Goal: Task Accomplishment & Management: Use online tool/utility

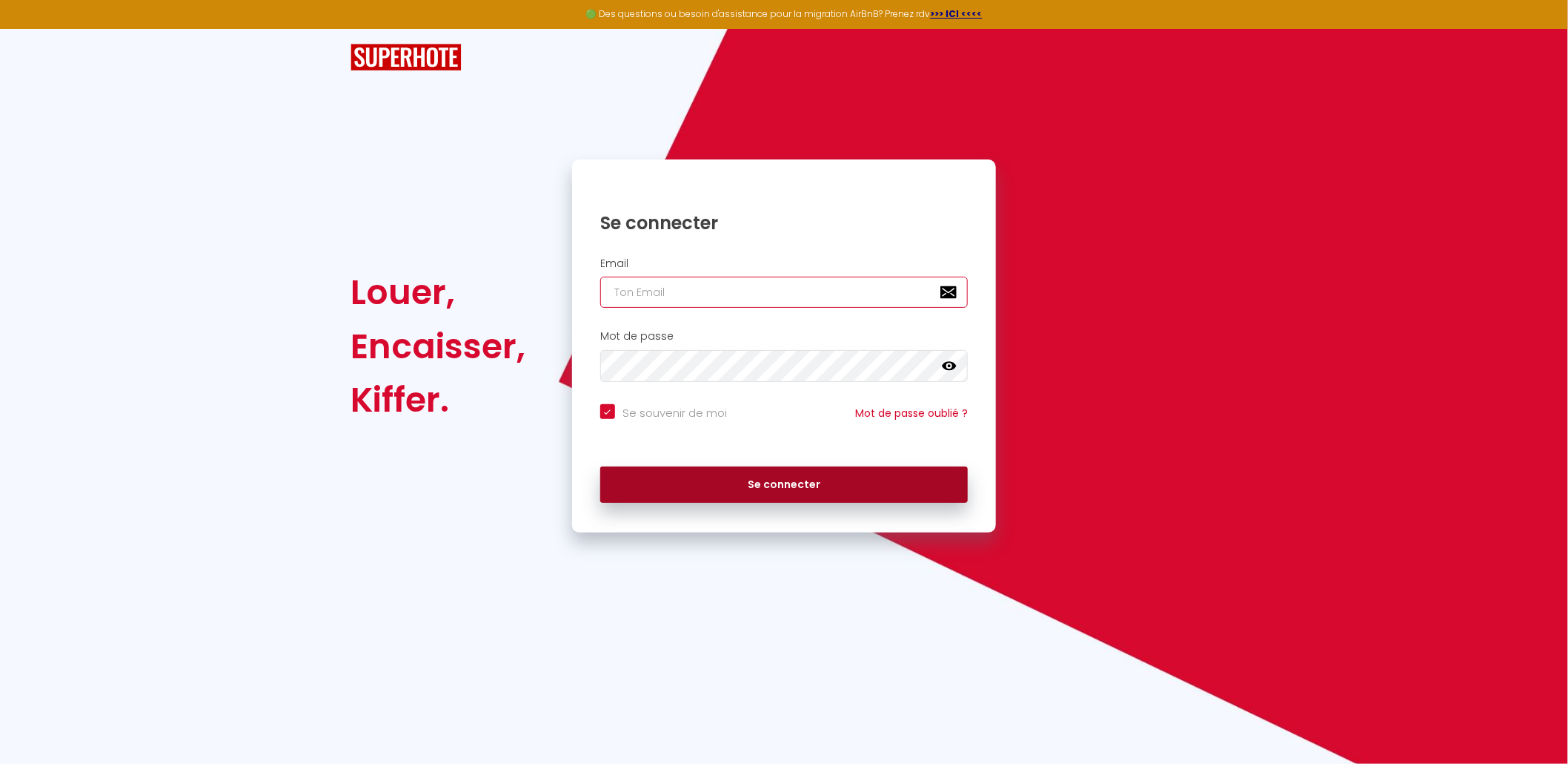
type input "[EMAIL_ADDRESS][DOMAIN_NAME]"
click at [802, 489] on button "Se connecter" at bounding box center [784, 485] width 367 height 37
checkbox input "true"
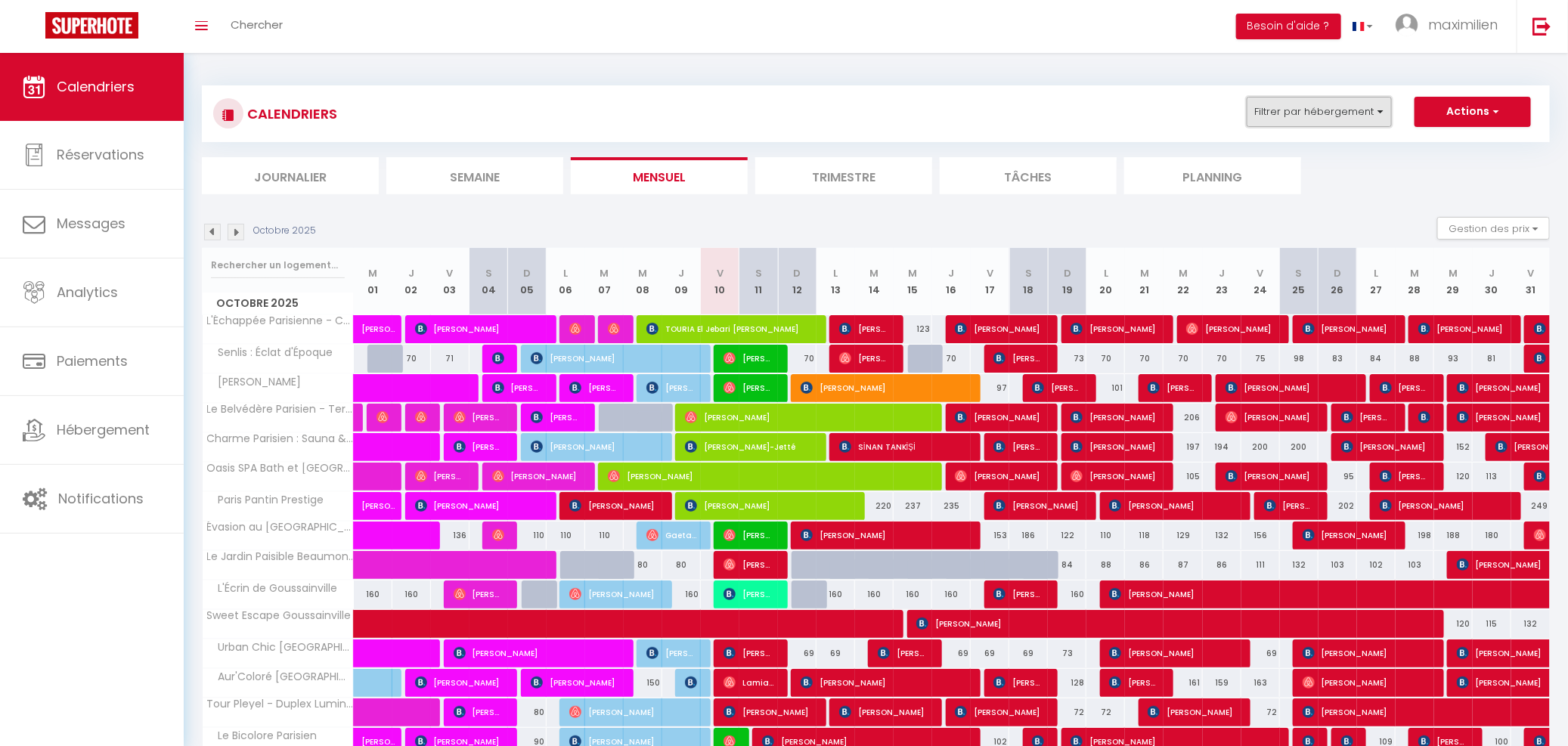
click at [1313, 102] on button "Filtrer par hébergement" at bounding box center [1319, 112] width 145 height 31
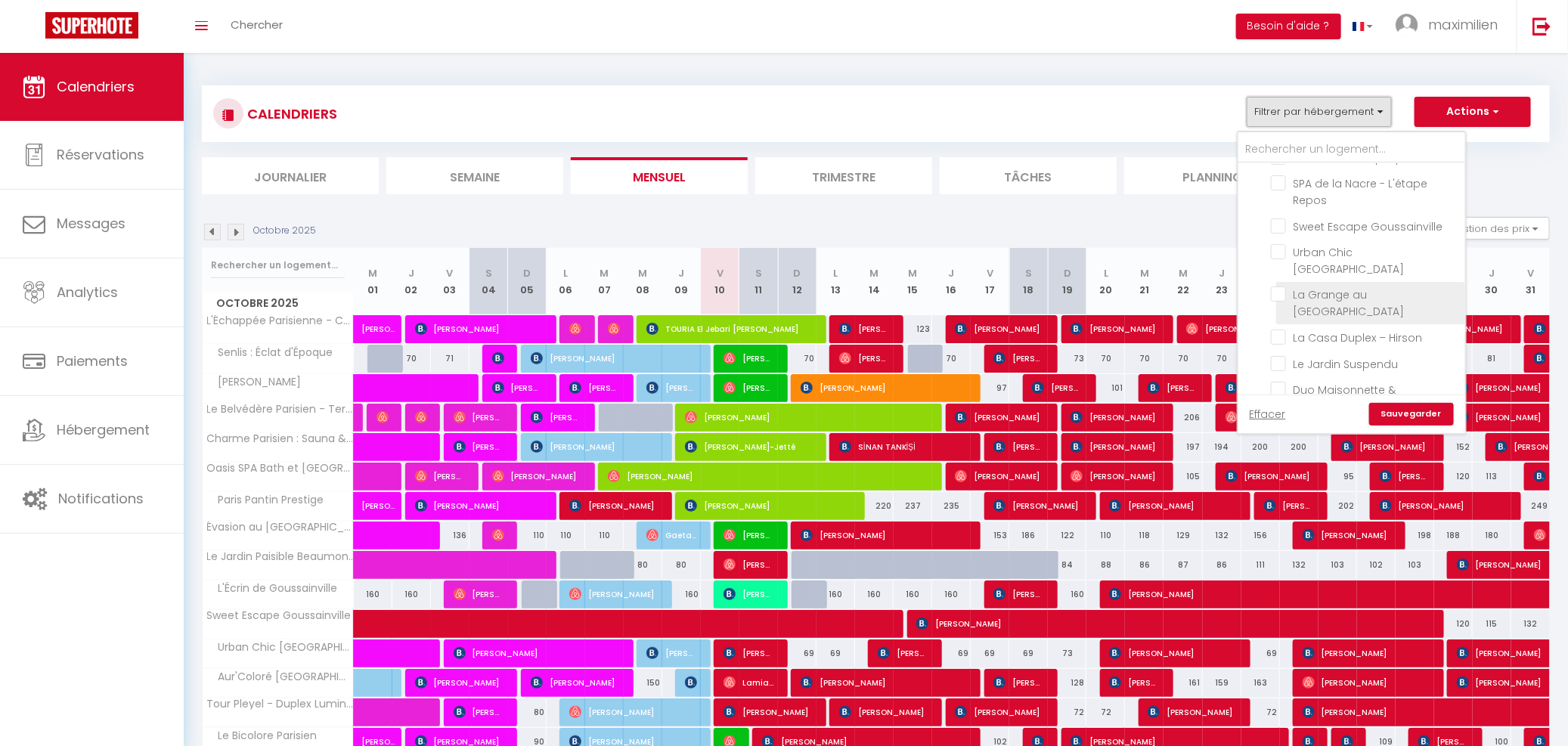
scroll to position [202, 0]
click at [1120, 243] on div "Octobre 2025 Gestion des prix Nb Nuits minimum Règles Disponibilité" at bounding box center [876, 232] width 1348 height 31
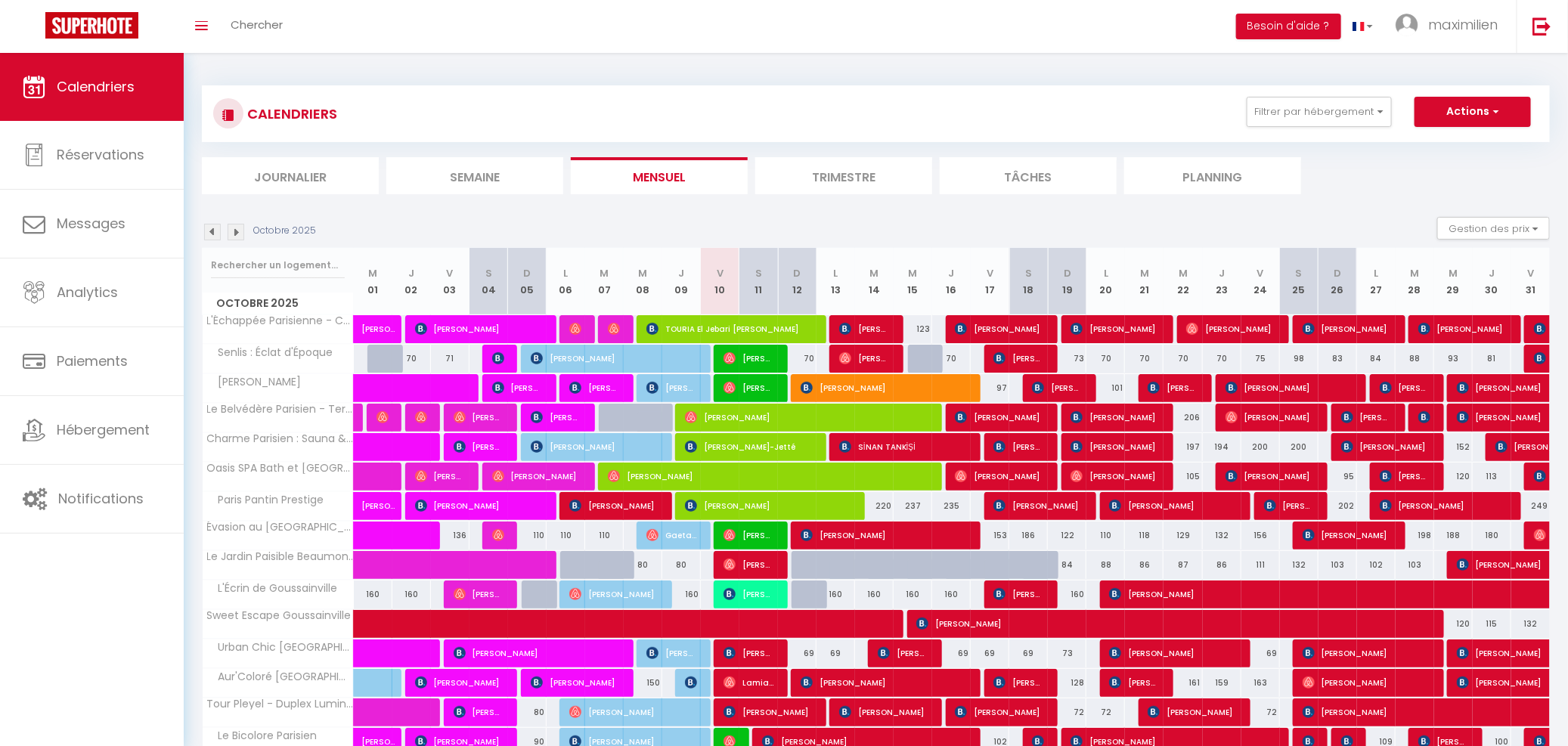
click at [998, 536] on div "153" at bounding box center [989, 535] width 39 height 28
type input "153"
select select "1"
type input "Ven 17 Octobre 2025"
type input "Sam 18 Octobre 2025"
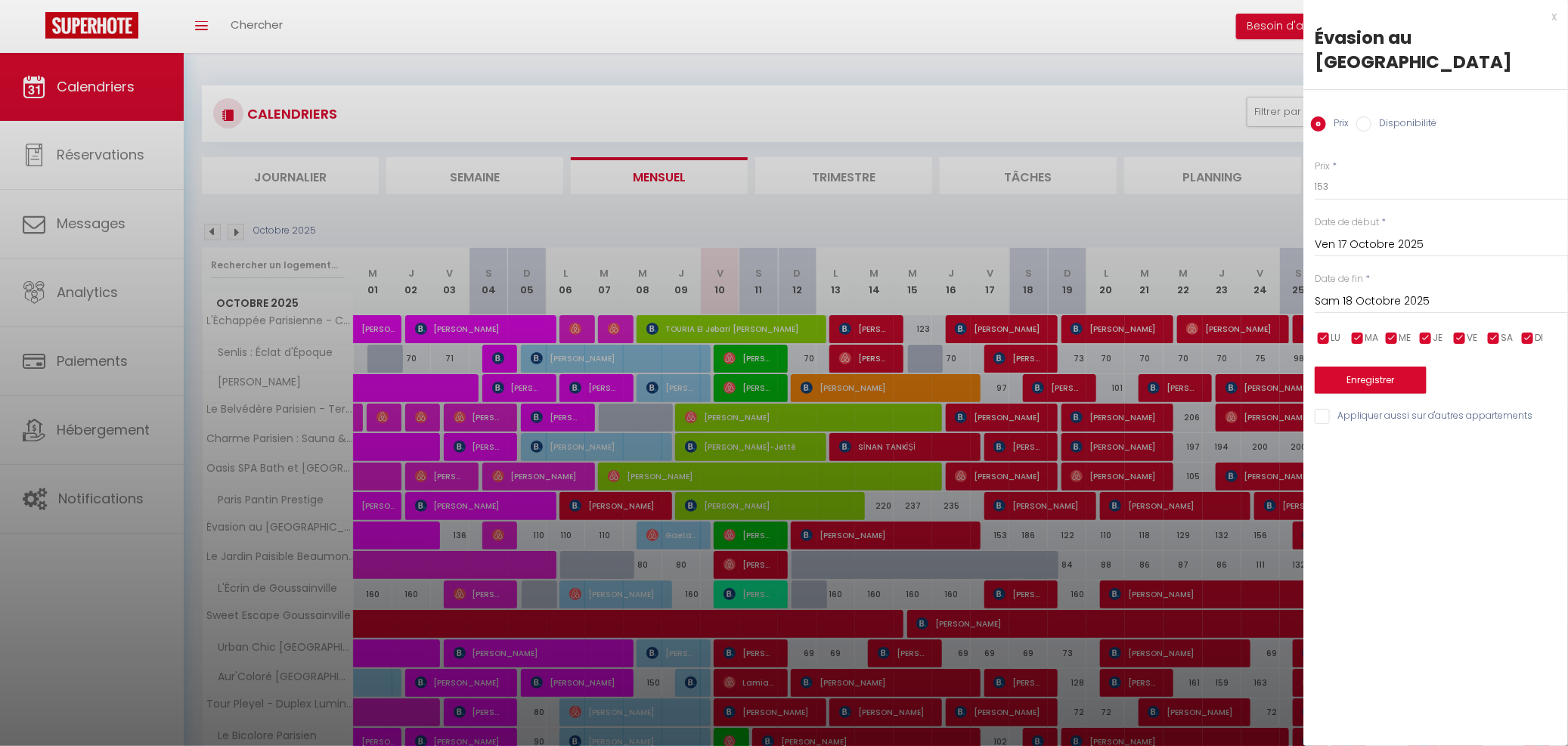
click at [1400, 126] on label "Disponibilité" at bounding box center [1404, 124] width 65 height 17
click at [1372, 126] on input "Disponibilité" at bounding box center [1363, 123] width 15 height 15
radio input "true"
radio input "false"
click at [1360, 176] on select "Disponible Indisponible" at bounding box center [1441, 187] width 254 height 29
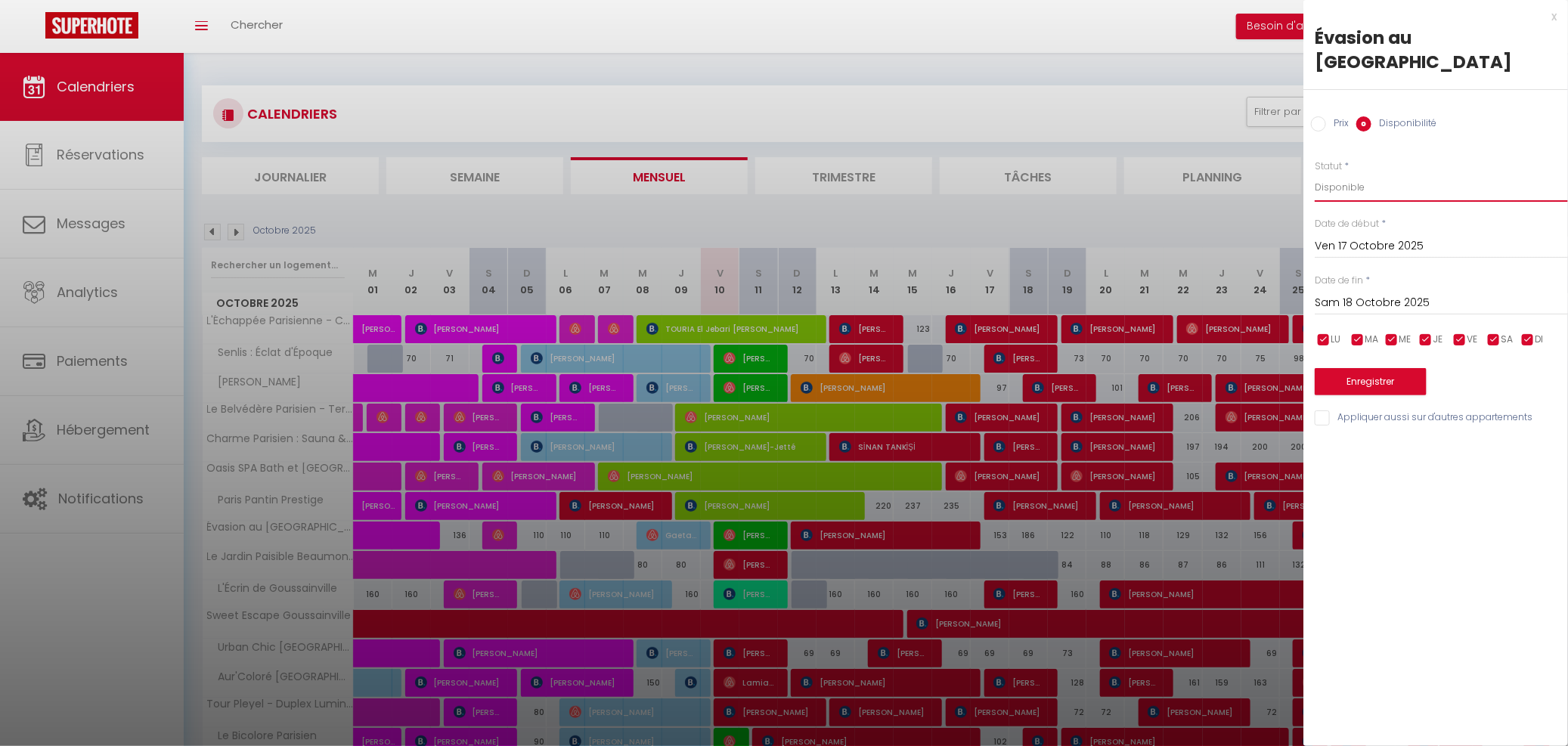
select select "0"
click at [1366, 294] on input "Sam 18 Octobre 2025" at bounding box center [1441, 303] width 254 height 20
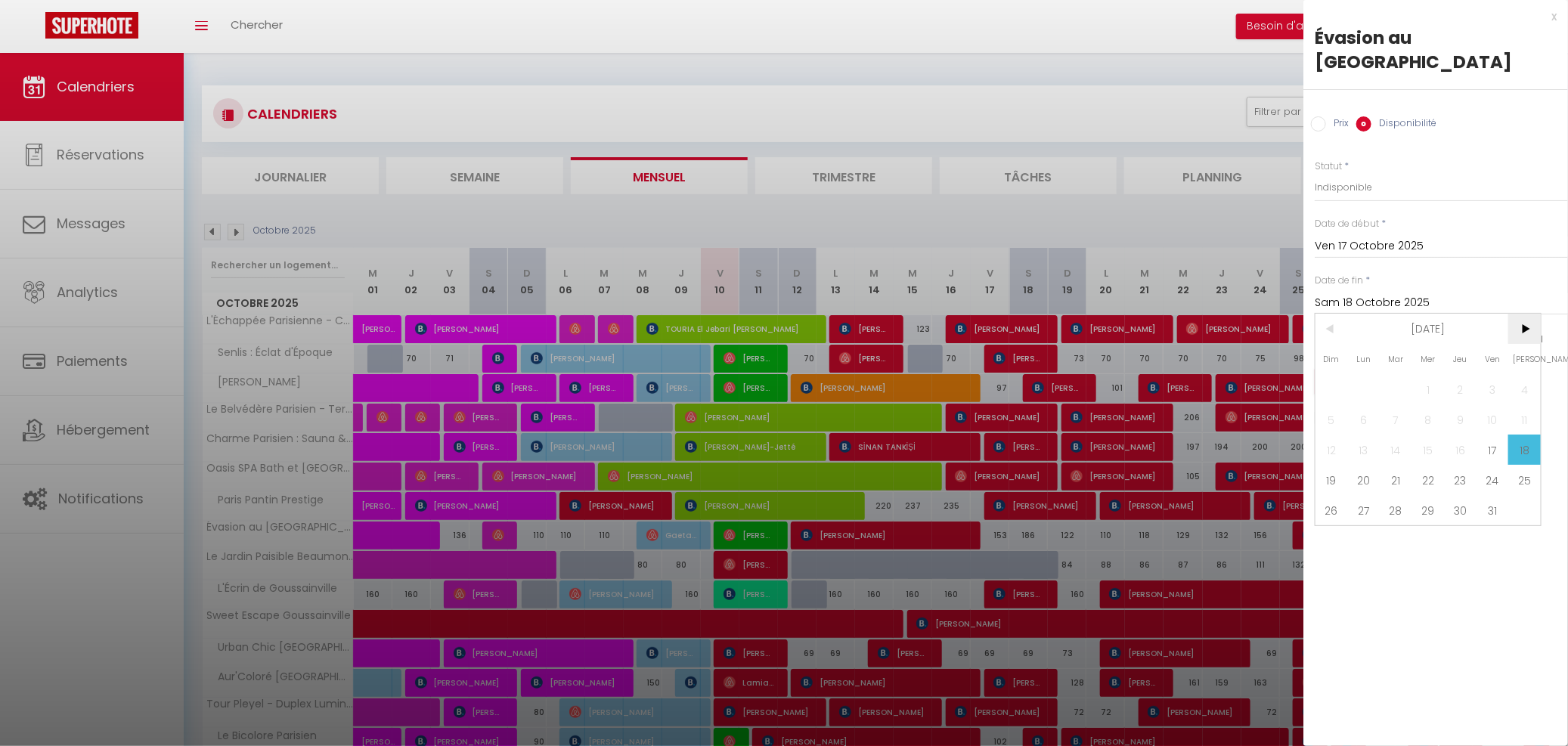
click at [1528, 333] on span ">" at bounding box center [1524, 329] width 33 height 31
click at [1340, 543] on span "30" at bounding box center [1331, 540] width 33 height 31
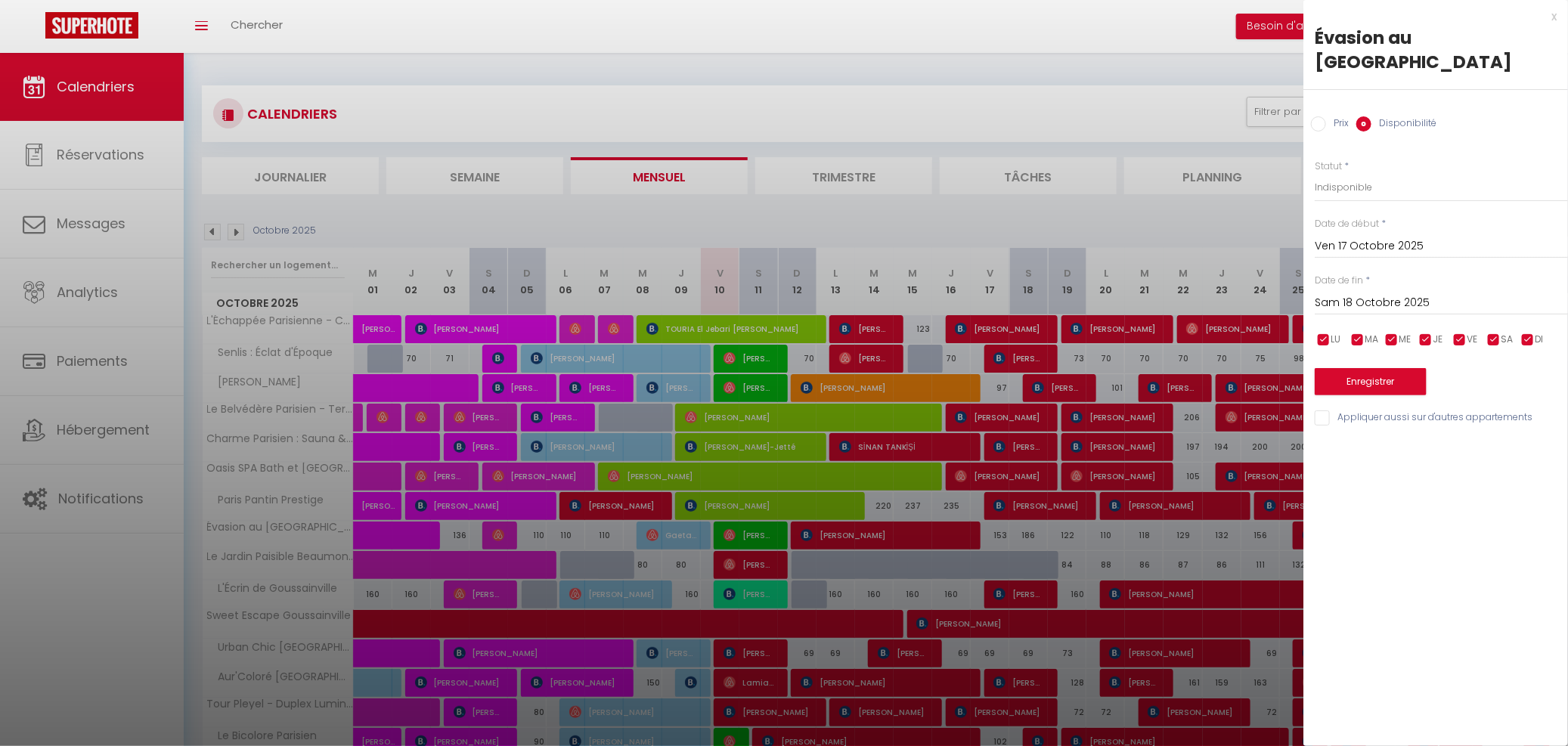
type input "Dim 30 Novembre 2025"
click at [1379, 374] on button "Enregistrer" at bounding box center [1370, 380] width 112 height 27
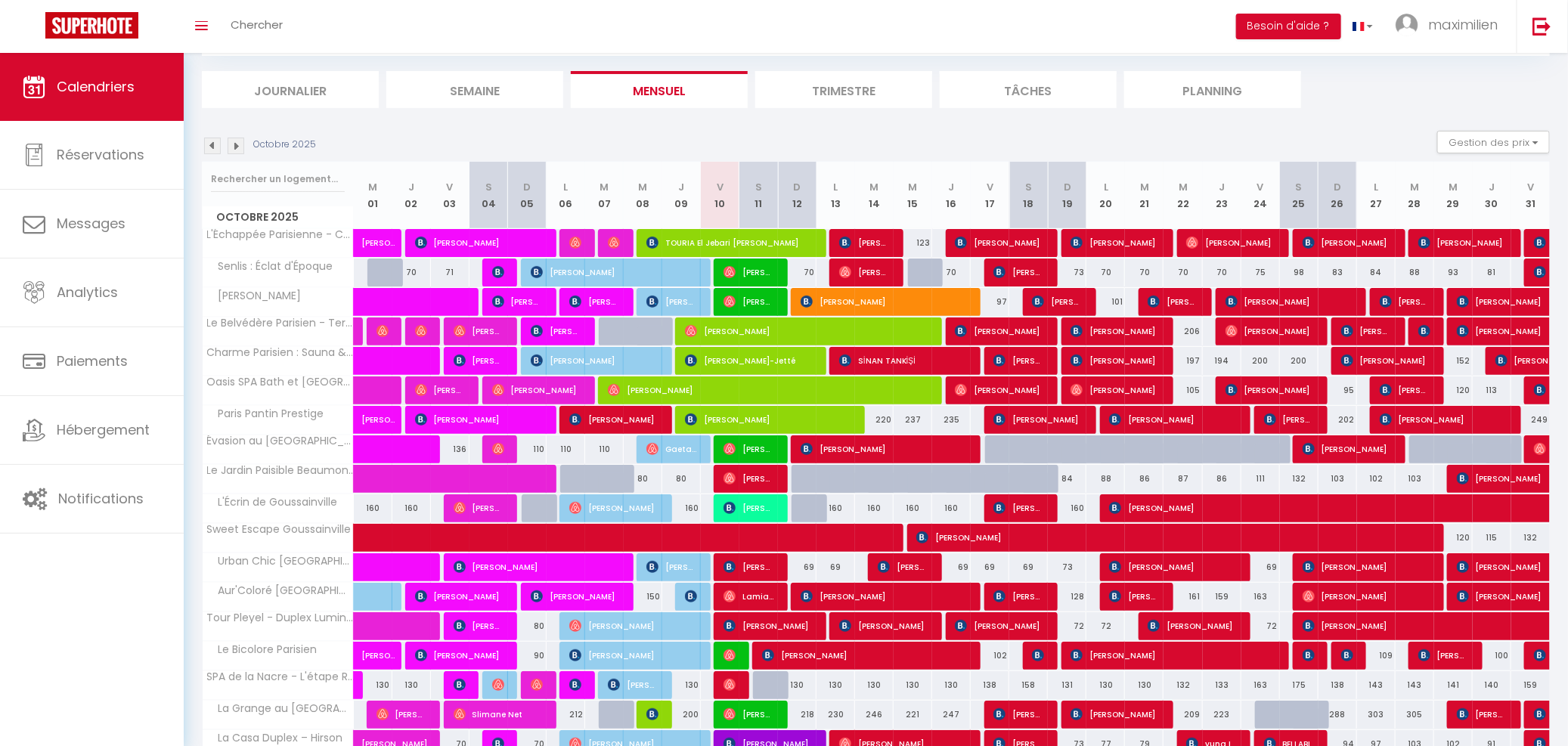
scroll to position [84, 0]
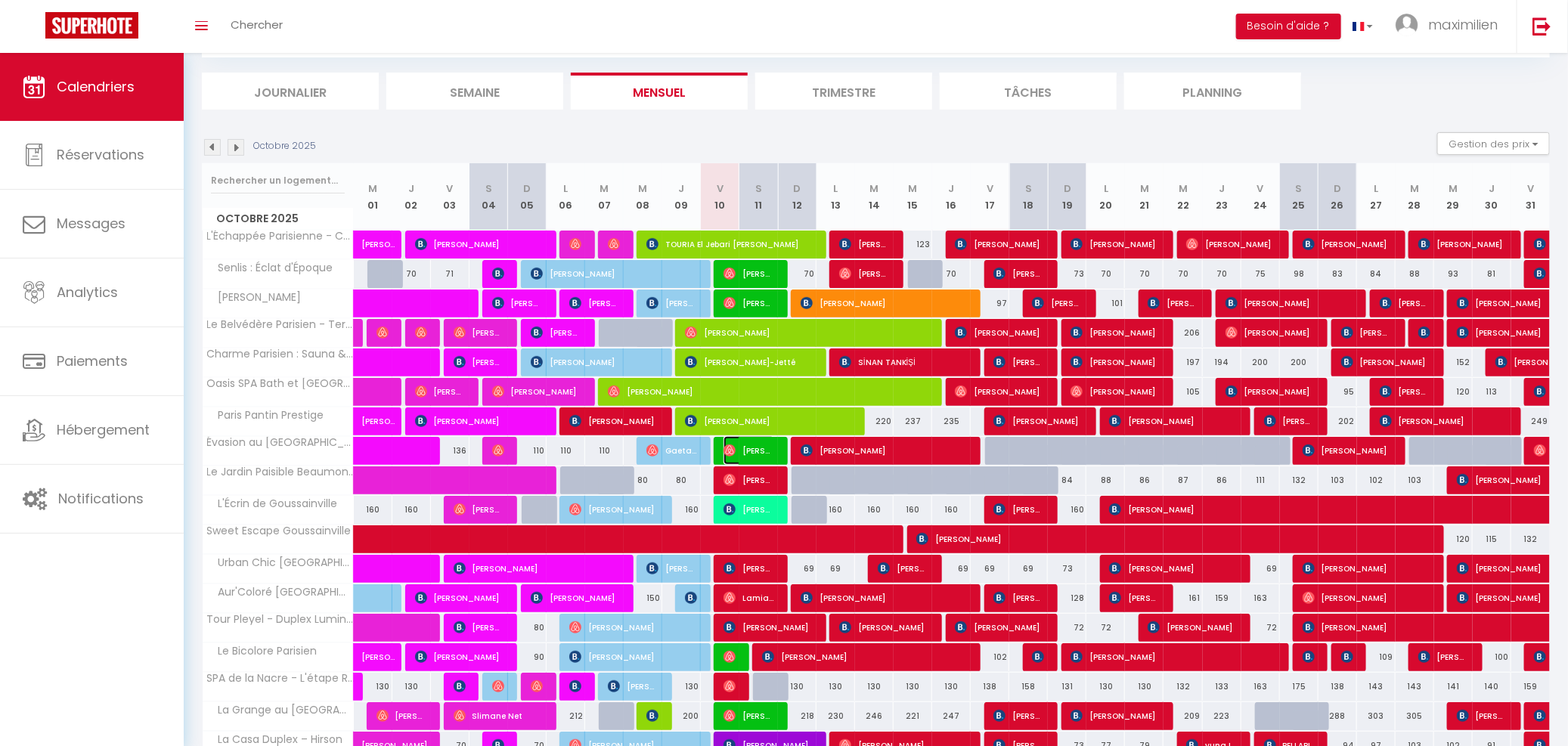
click at [747, 454] on span "[PERSON_NAME]" at bounding box center [749, 450] width 52 height 29
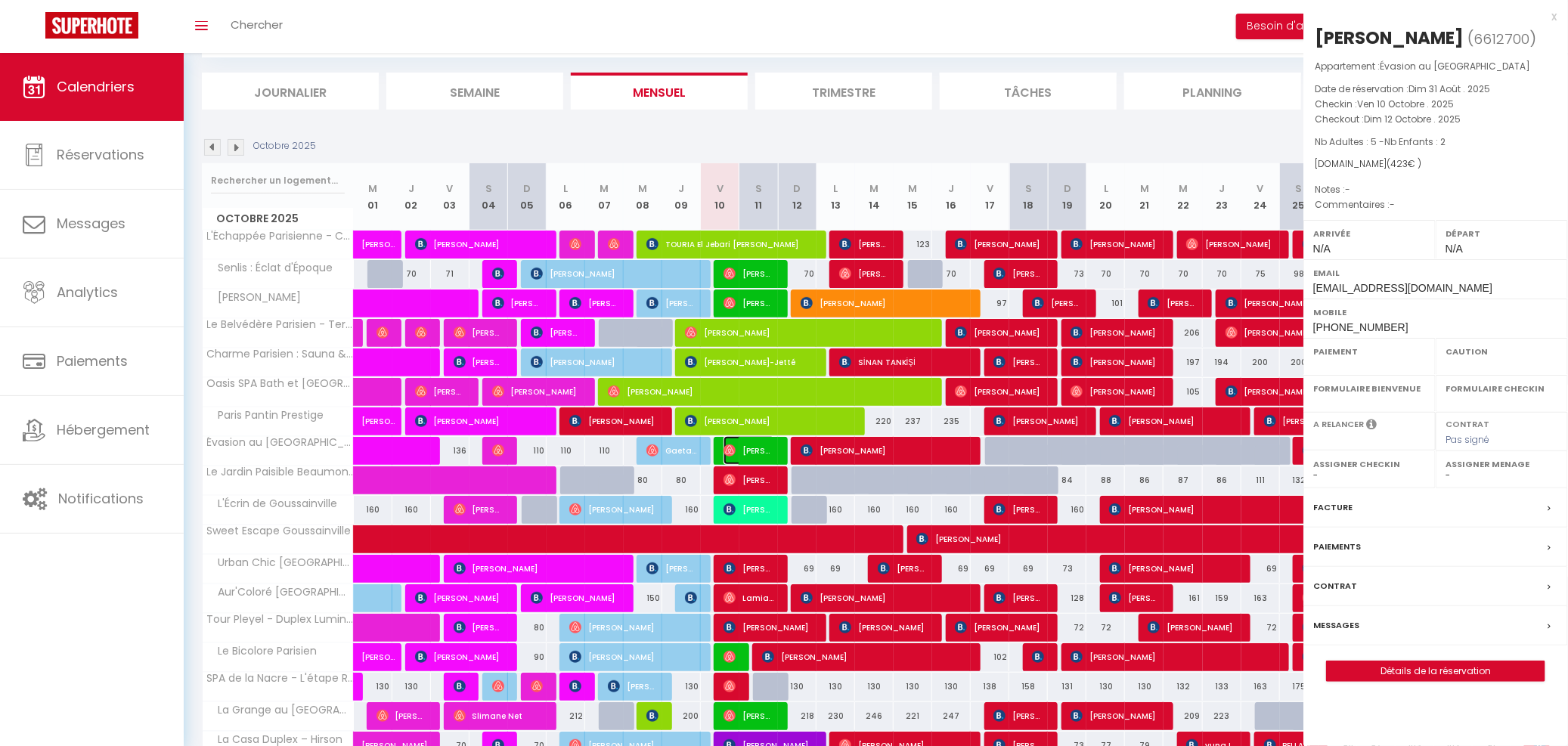
select select "OK"
select select "0"
select select "1"
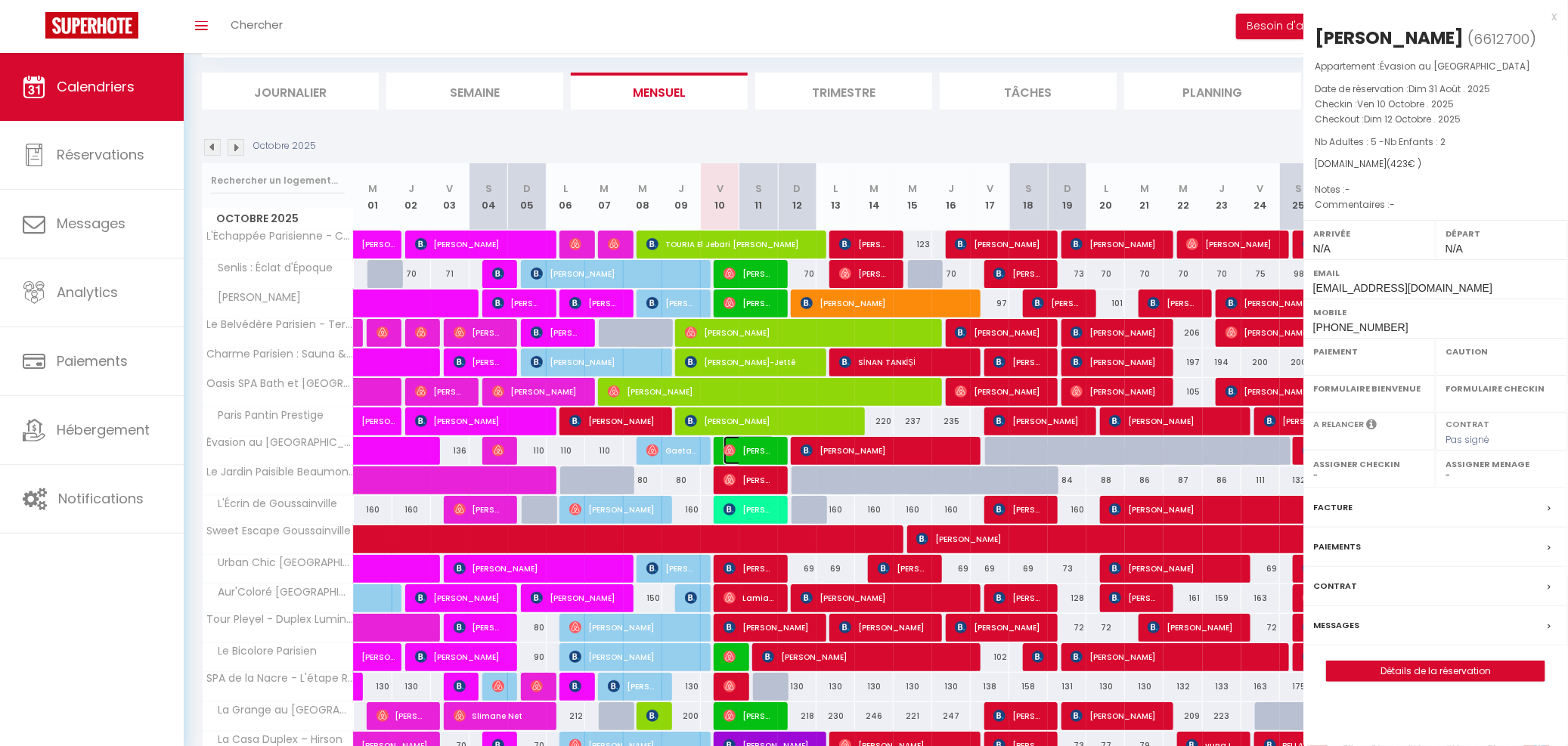
select select
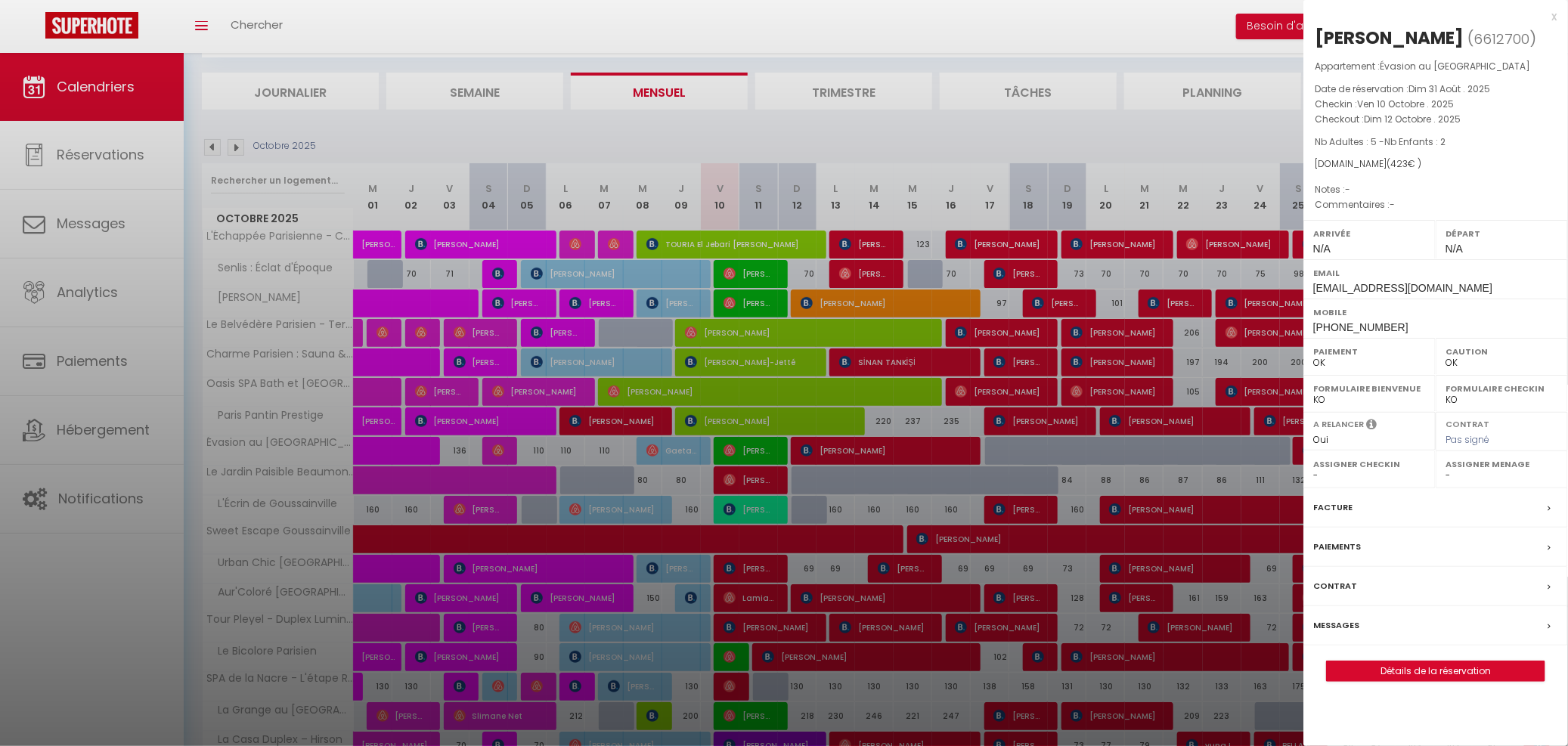
click at [1362, 625] on div "Messages" at bounding box center [1435, 626] width 265 height 40
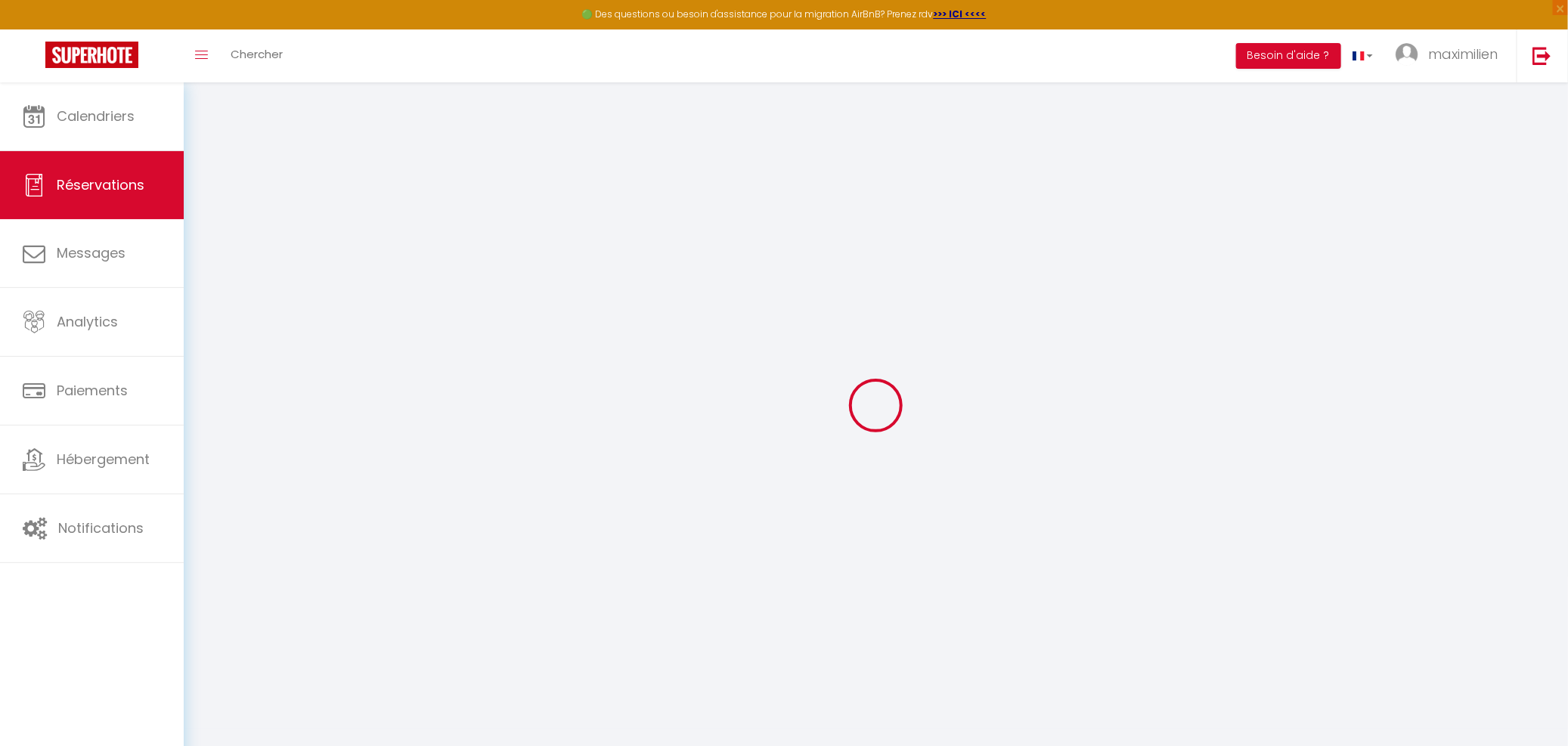
select select
checkbox input "false"
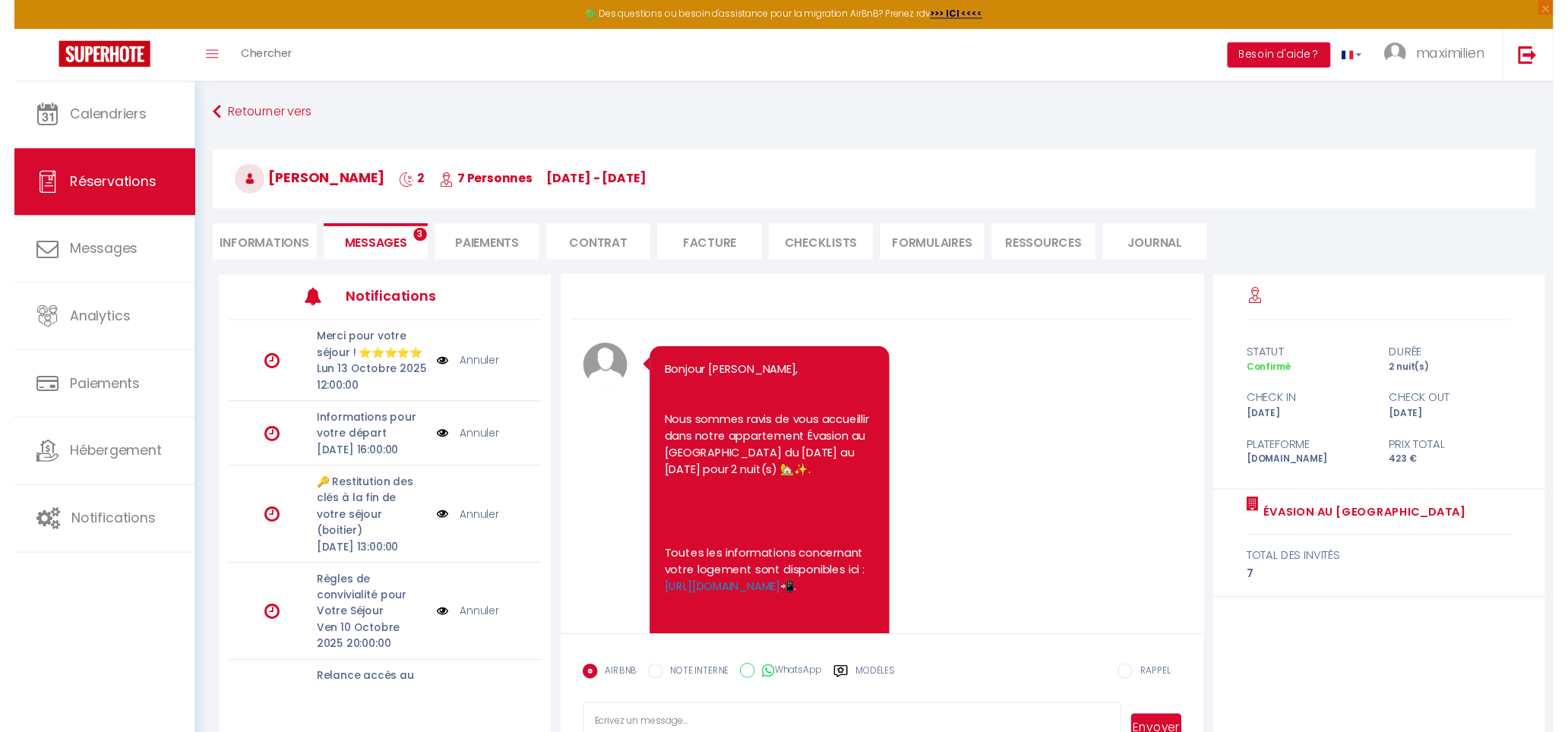
scroll to position [1740, 0]
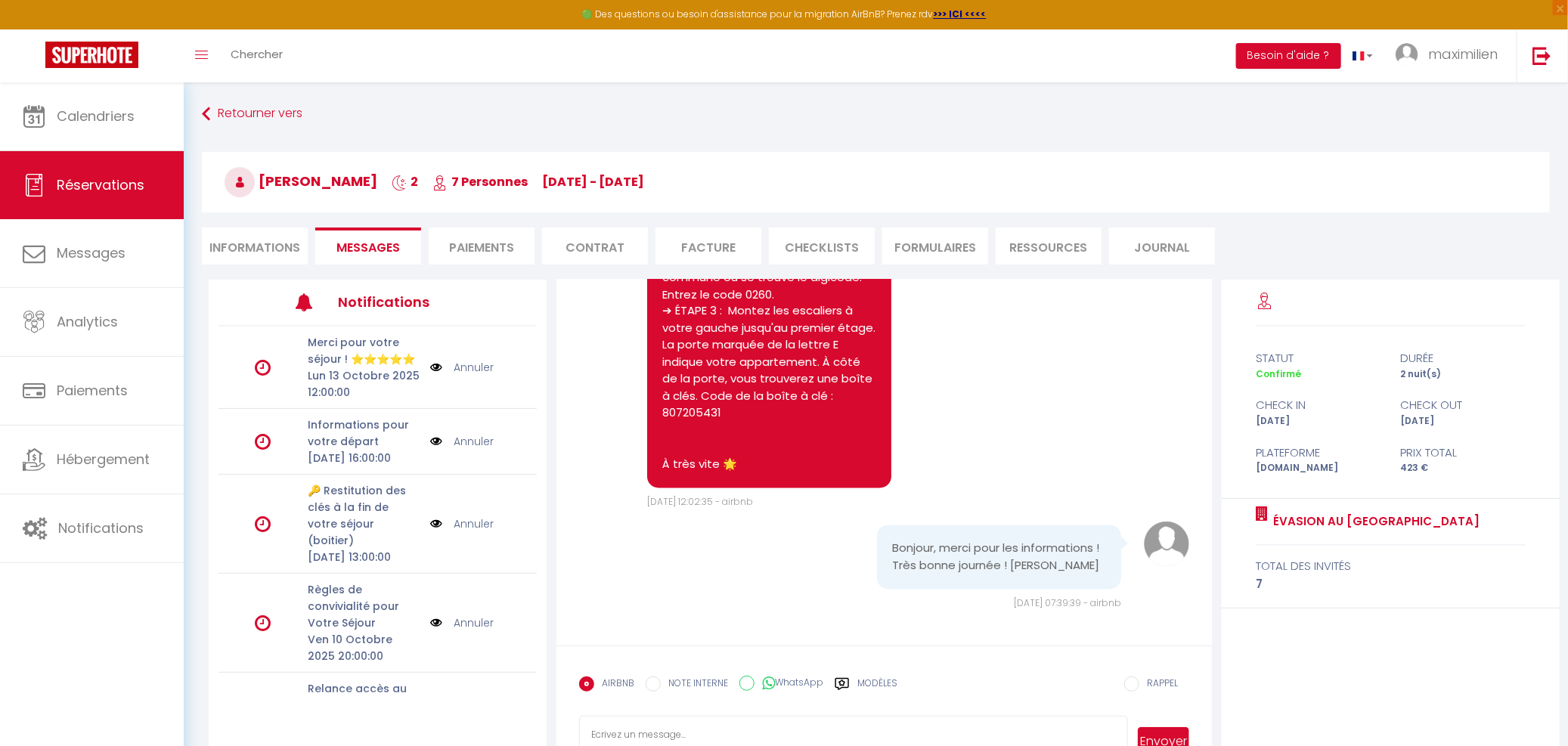
drag, startPoint x: 263, startPoint y: 181, endPoint x: 389, endPoint y: 179, distance: 126.0
click at [378, 179] on span "[PERSON_NAME]" at bounding box center [301, 180] width 153 height 19
copy span "[PERSON_NAME]"
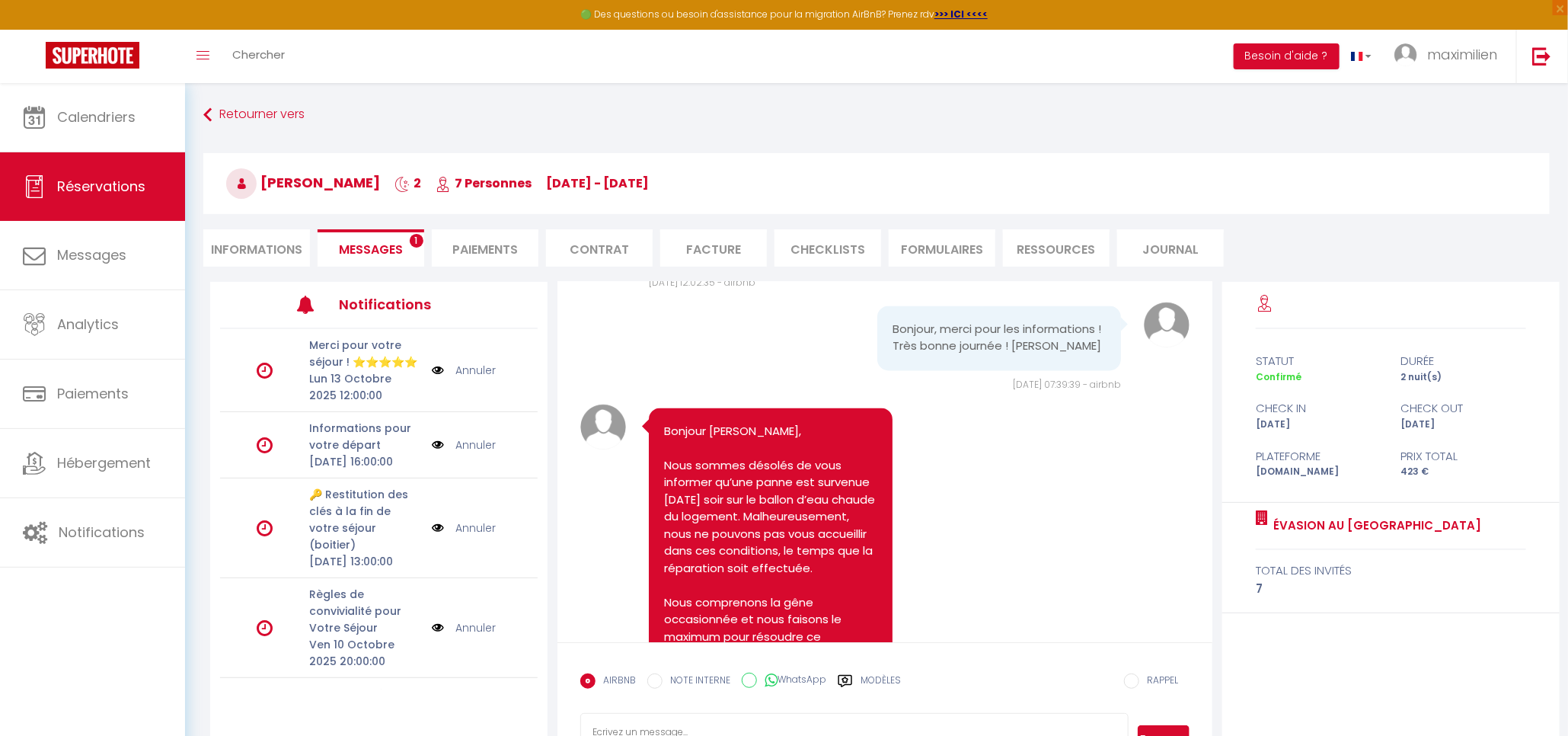
scroll to position [1854, 0]
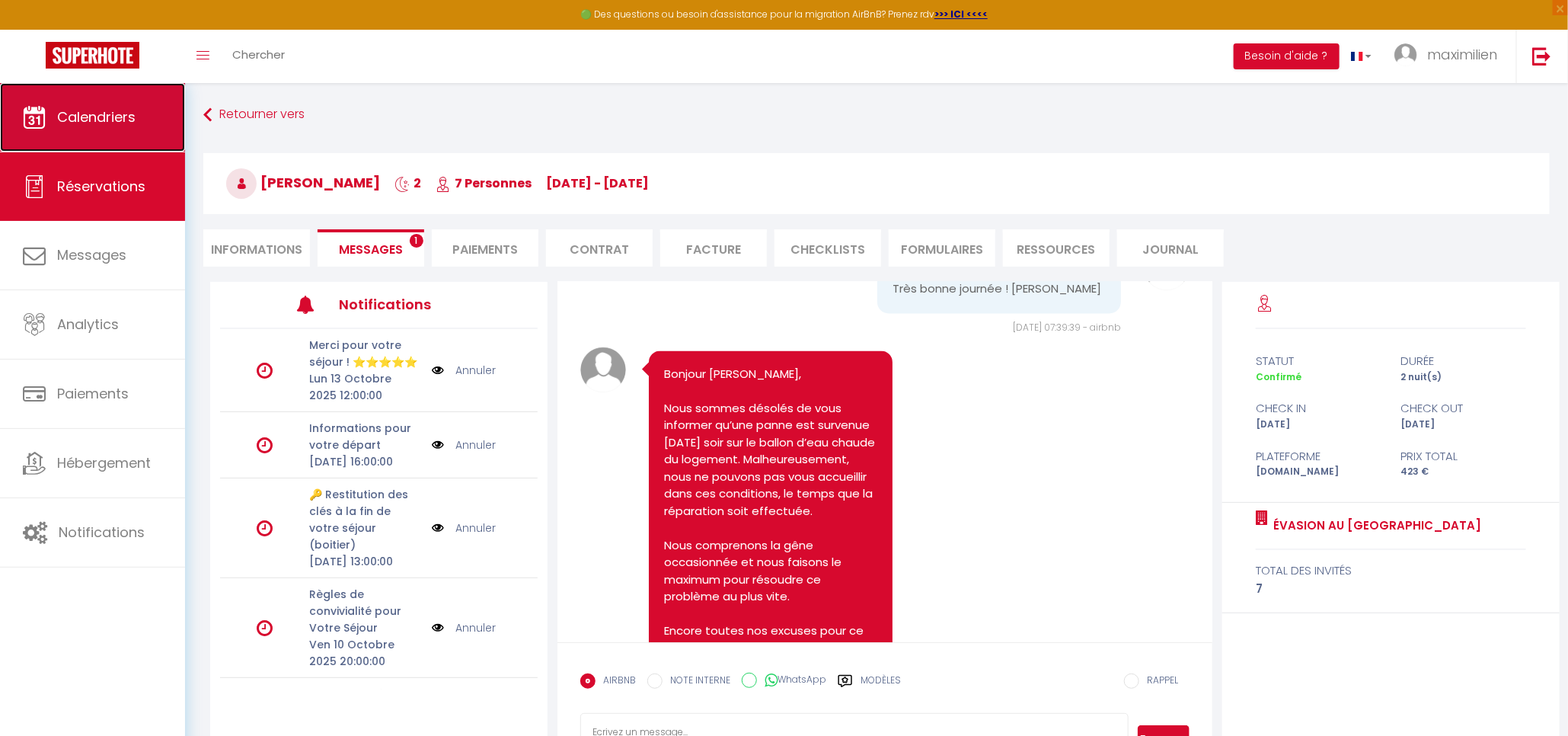
click at [127, 104] on link "Calendriers" at bounding box center [92, 117] width 185 height 69
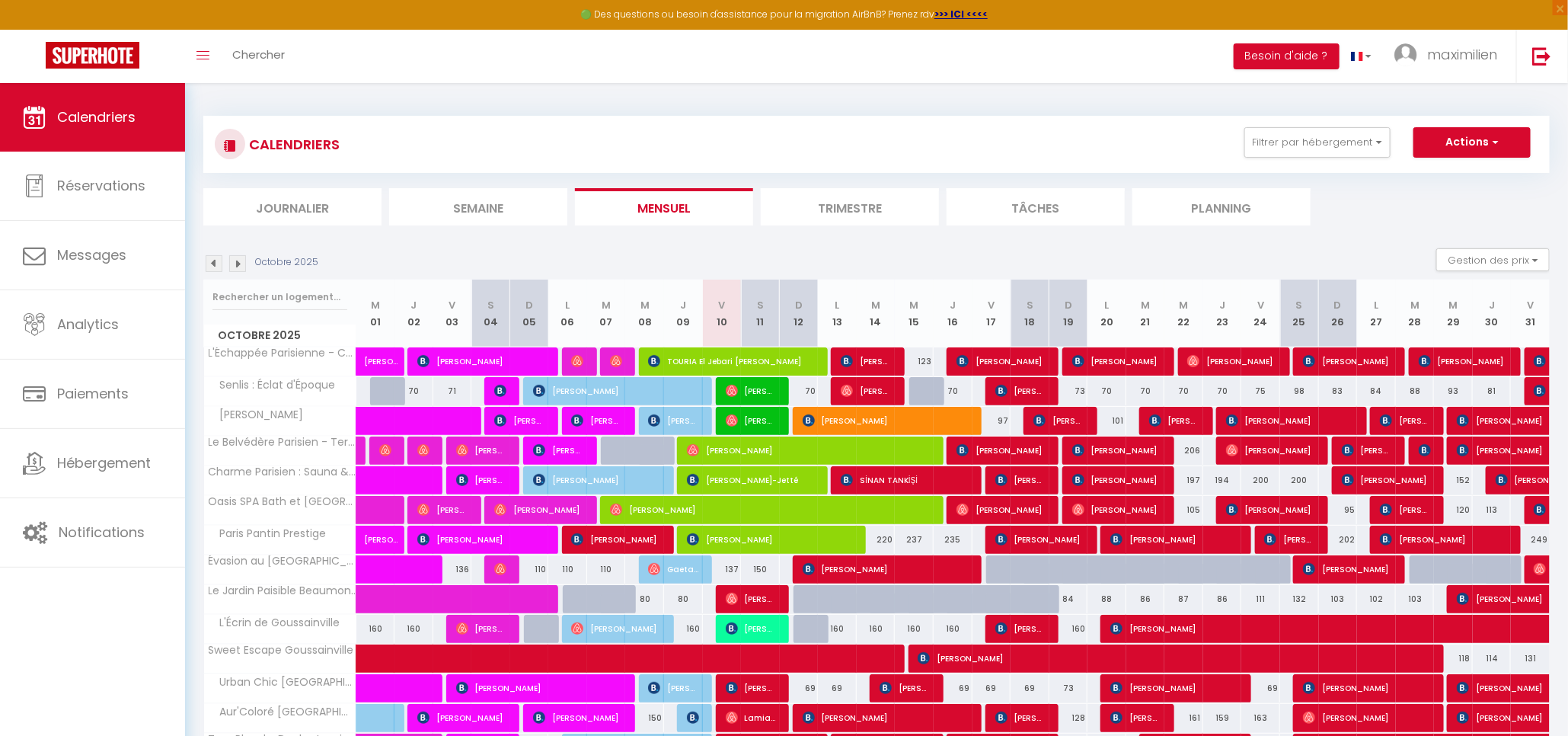
scroll to position [63, 0]
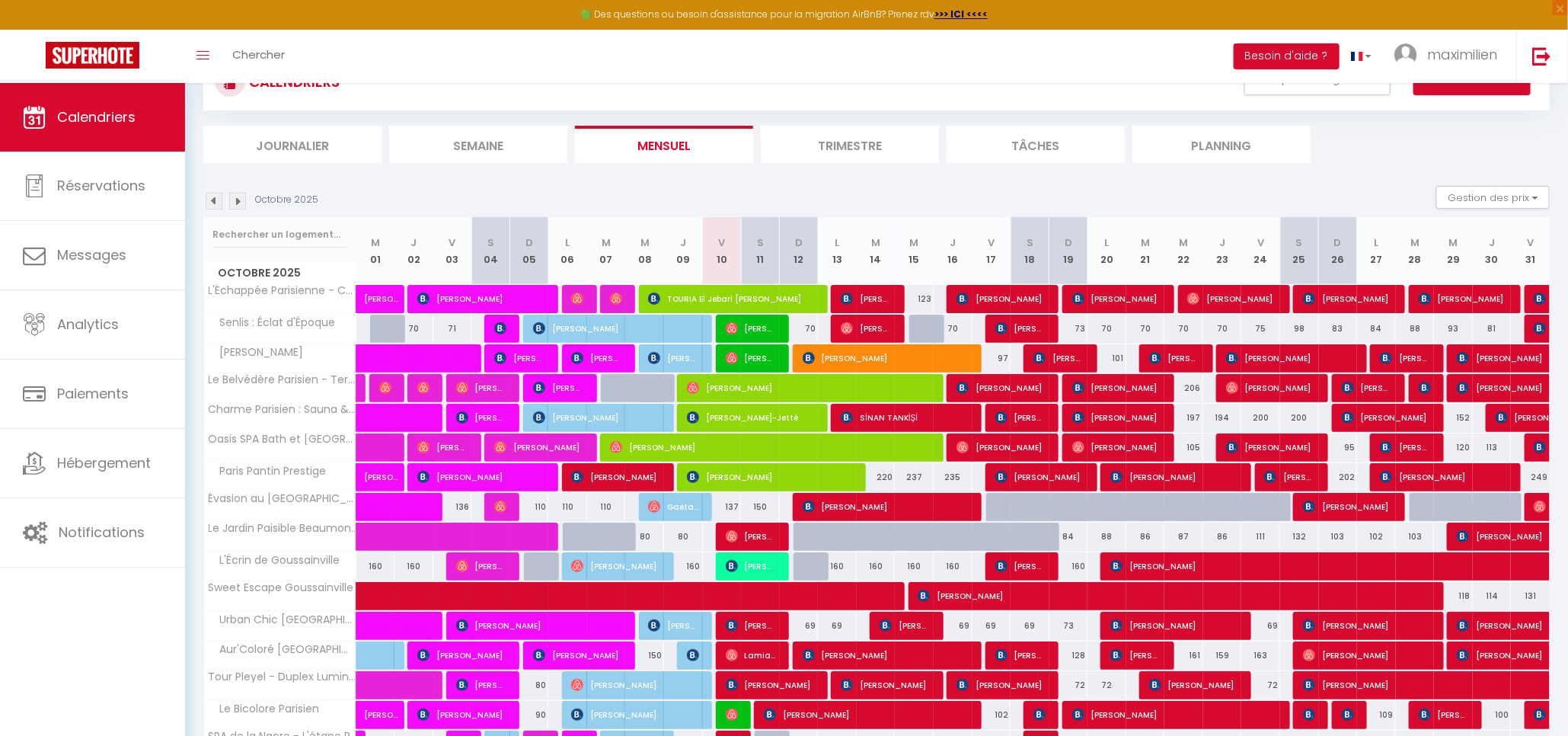
click at [724, 508] on div "137" at bounding box center [722, 507] width 39 height 28
type input "137"
select select "1"
type input "Ven 10 Octobre 2025"
type input "Sam 11 Octobre 2025"
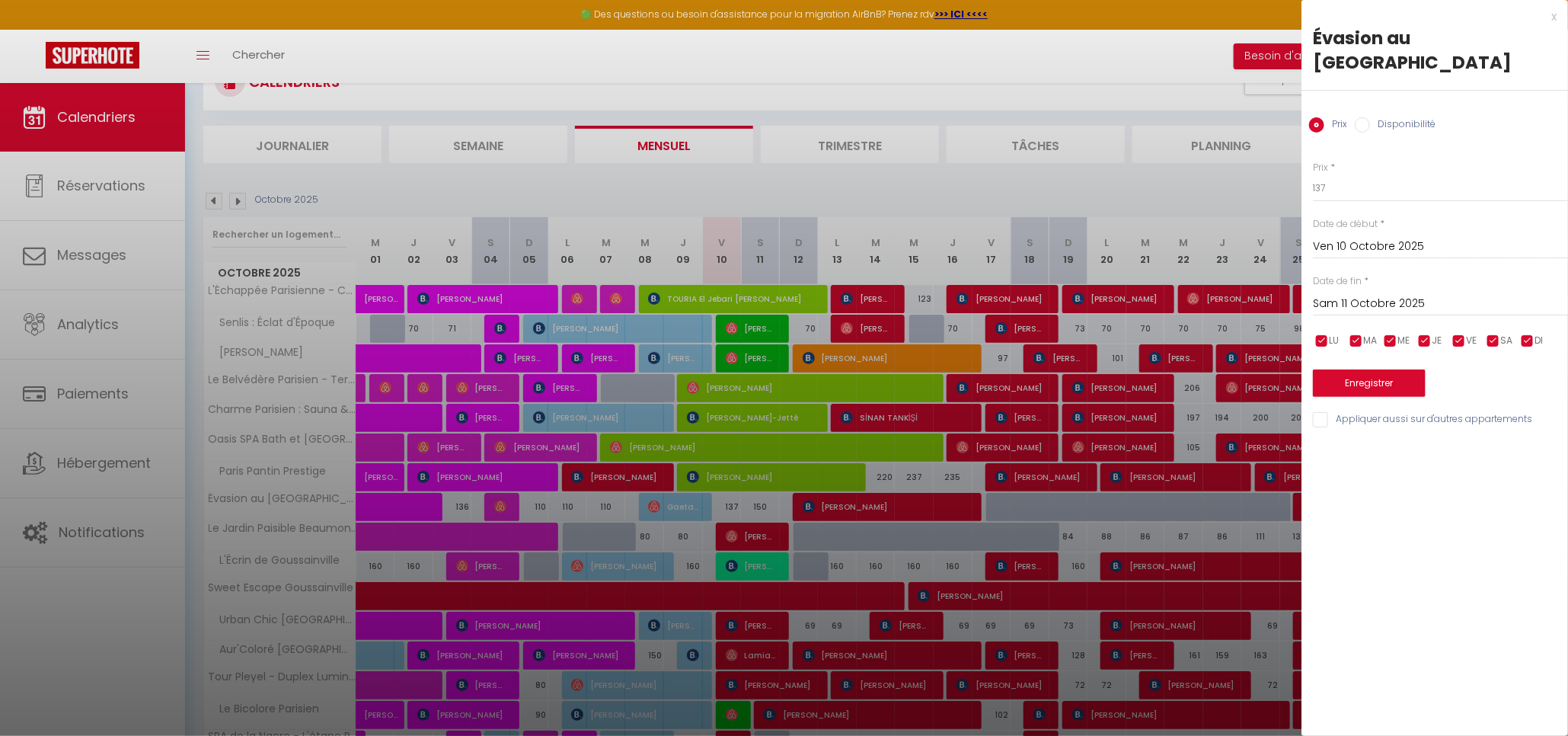
click at [1406, 121] on label "Disponibilité" at bounding box center [1402, 125] width 66 height 17
click at [1369, 121] on input "Disponibilité" at bounding box center [1361, 124] width 15 height 15
radio input "true"
radio input "false"
click at [1373, 187] on select "Disponible Indisponible" at bounding box center [1440, 189] width 256 height 29
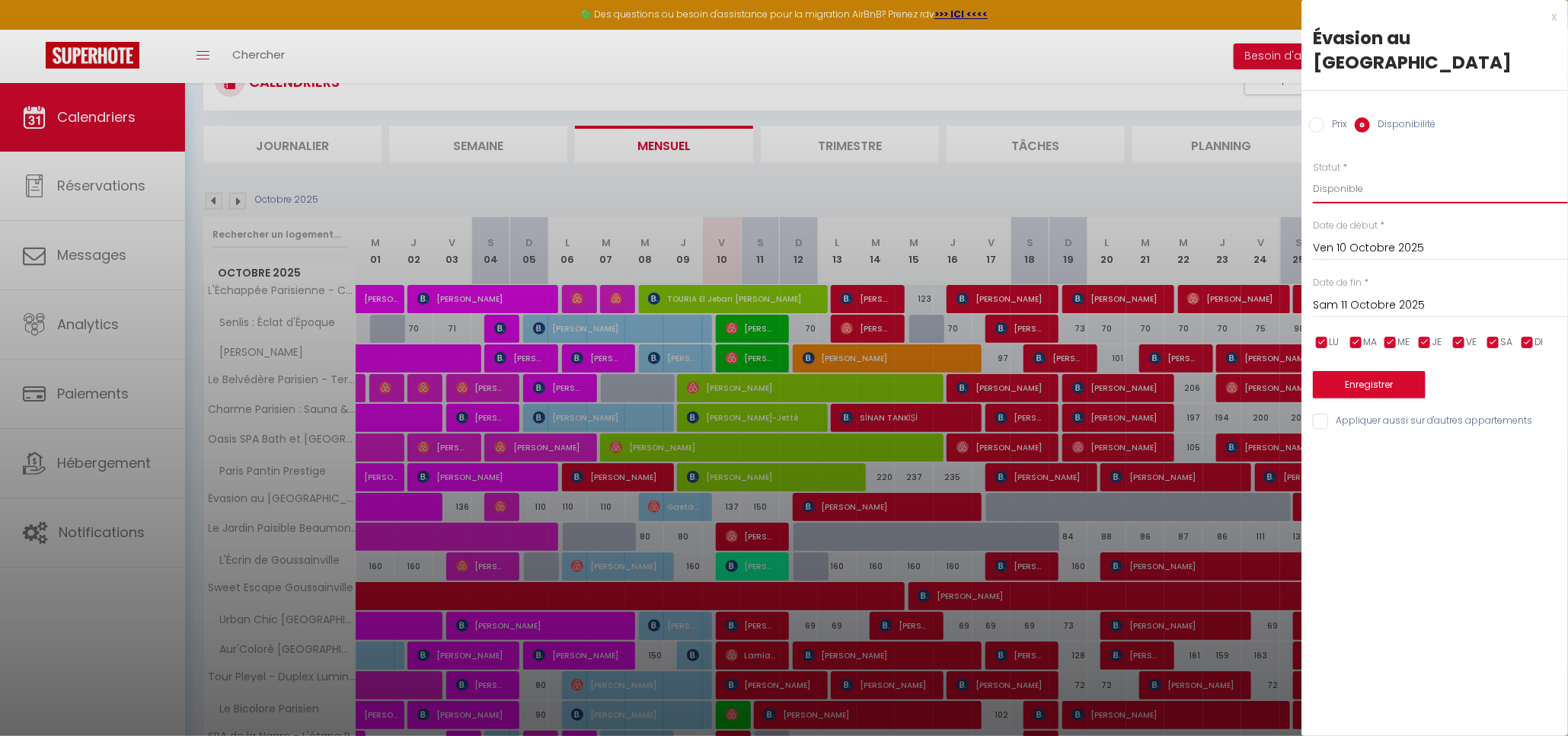
select select "0"
click at [1355, 307] on input "Sam 11 Octobre 2025" at bounding box center [1440, 306] width 256 height 20
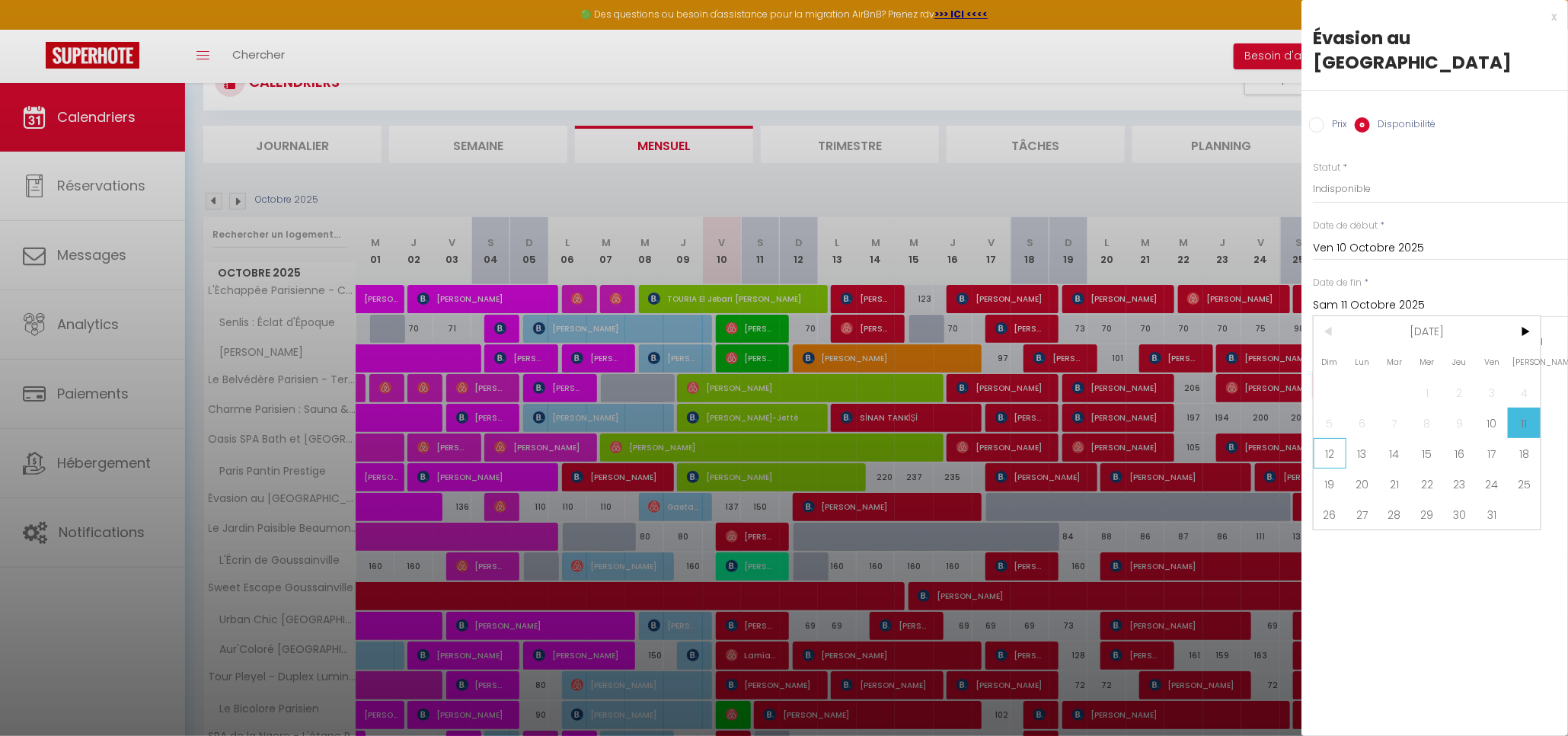
click at [1333, 450] on span "12" at bounding box center [1329, 453] width 33 height 31
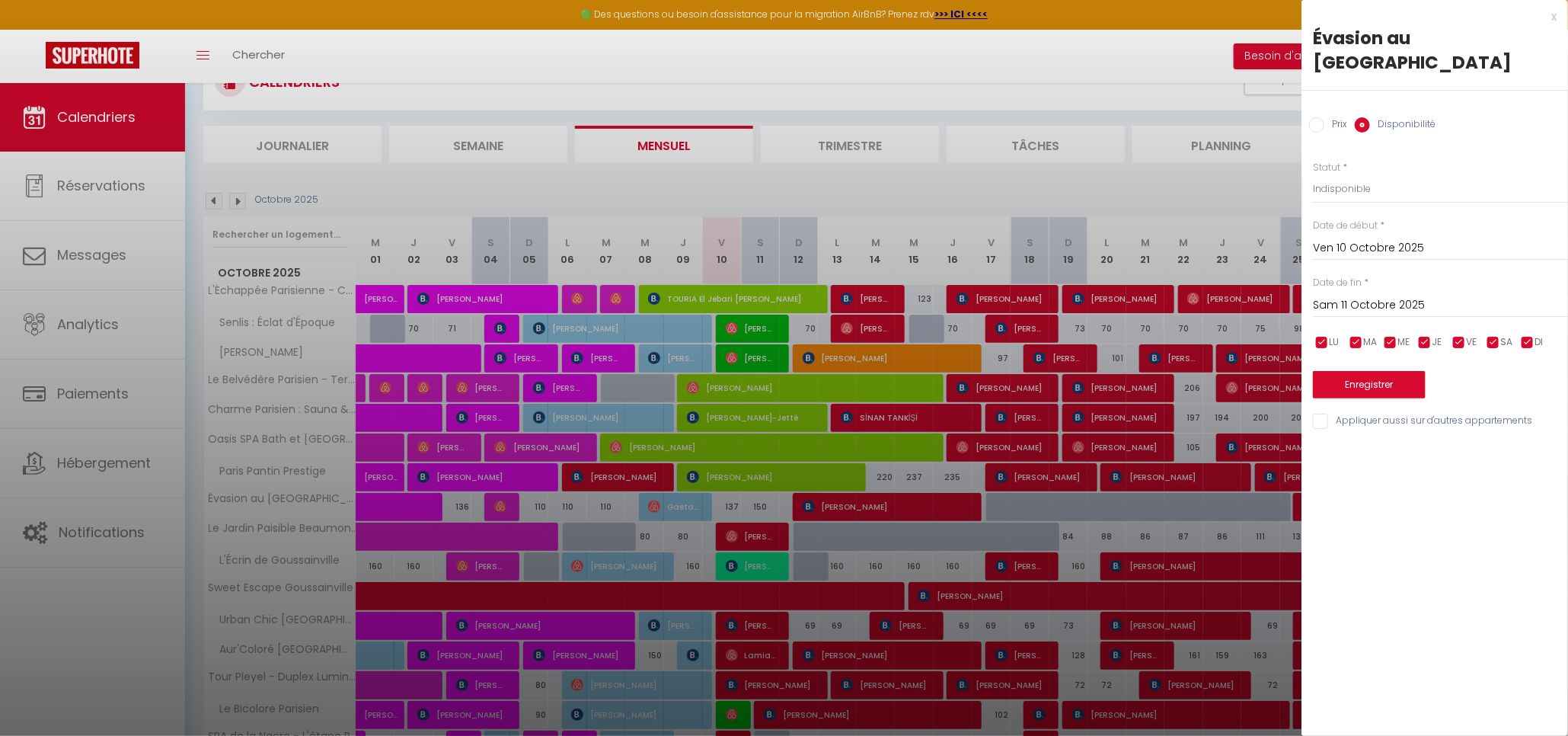
type input "Dim 12 Octobre 2025"
click at [1388, 382] on button "Enregistrer" at bounding box center [1368, 383] width 113 height 27
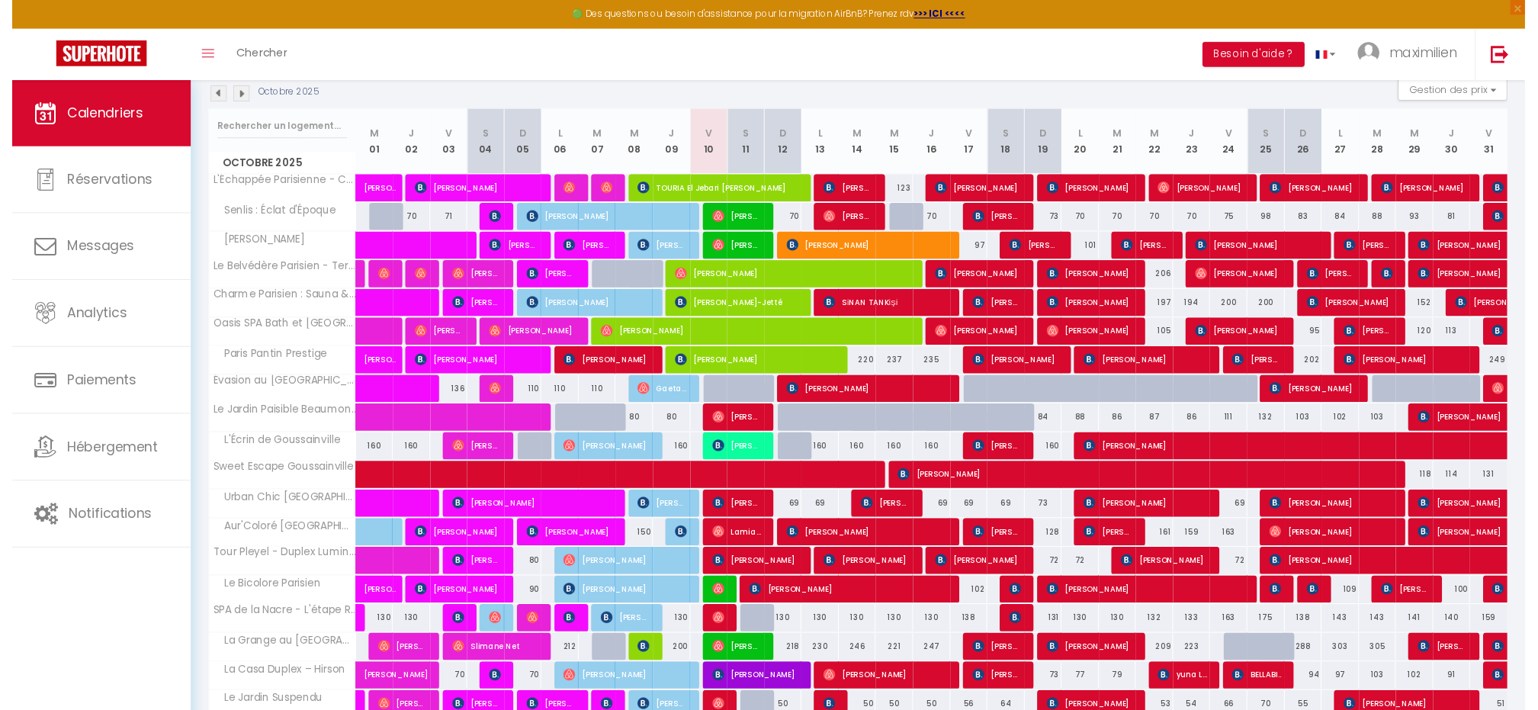
scroll to position [165, 0]
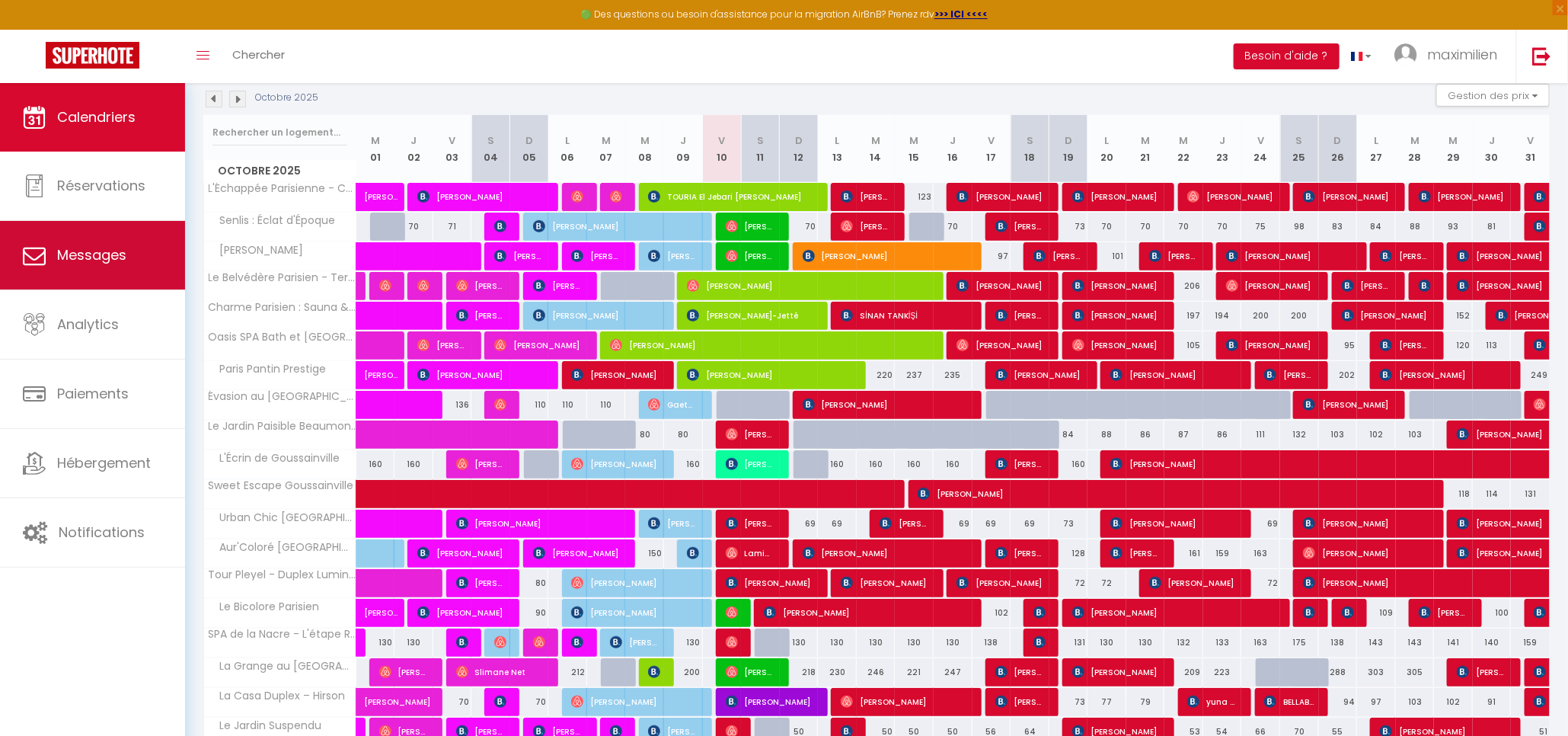
select select
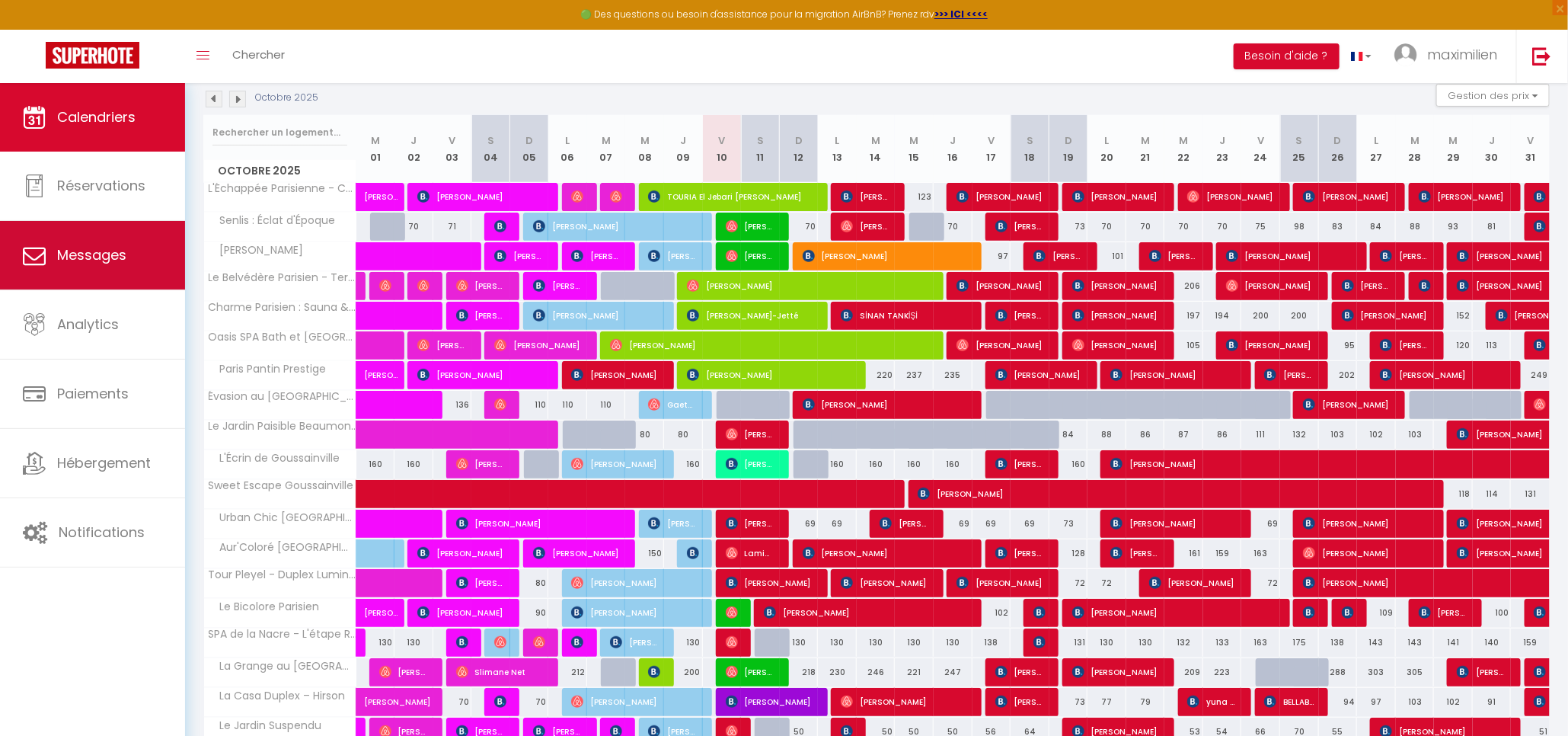
select select
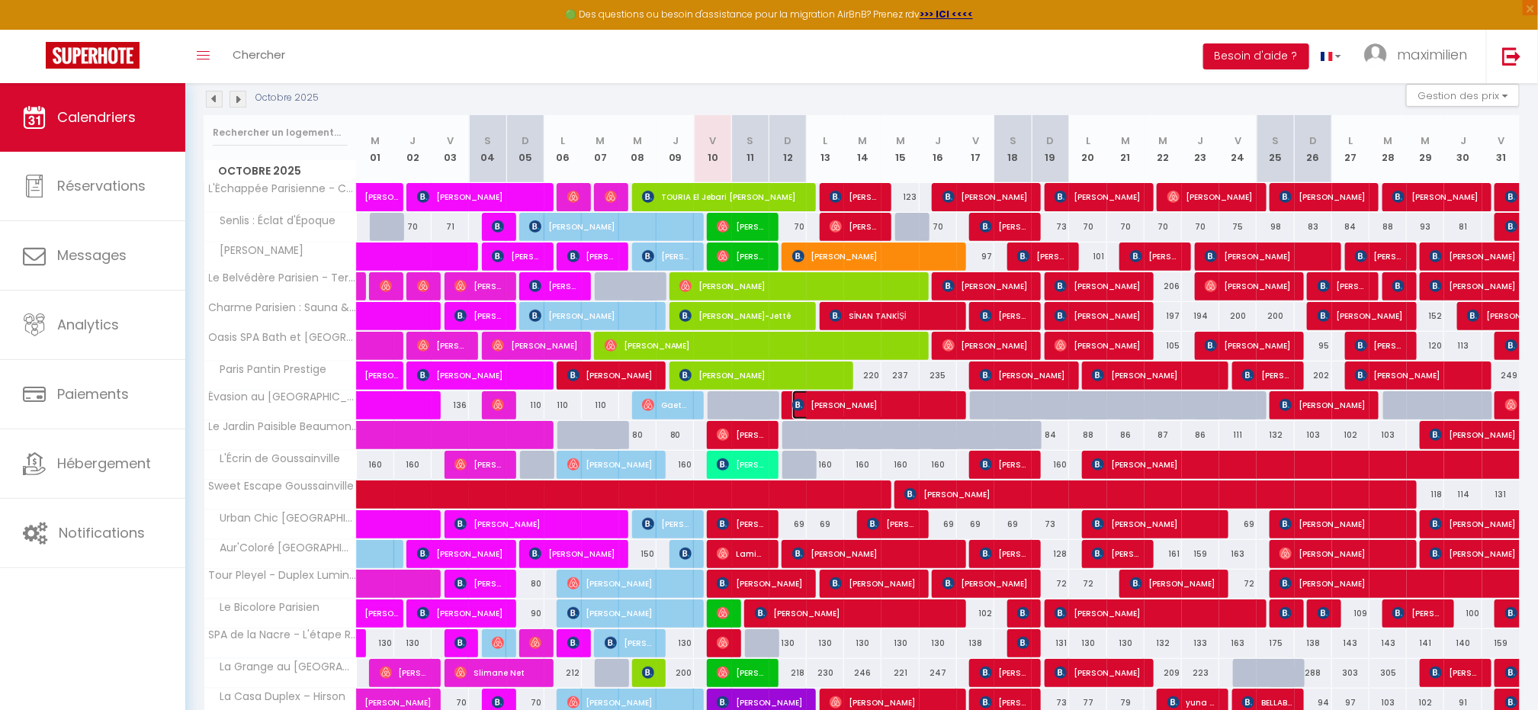
click at [883, 403] on span "[PERSON_NAME]" at bounding box center [874, 405] width 162 height 29
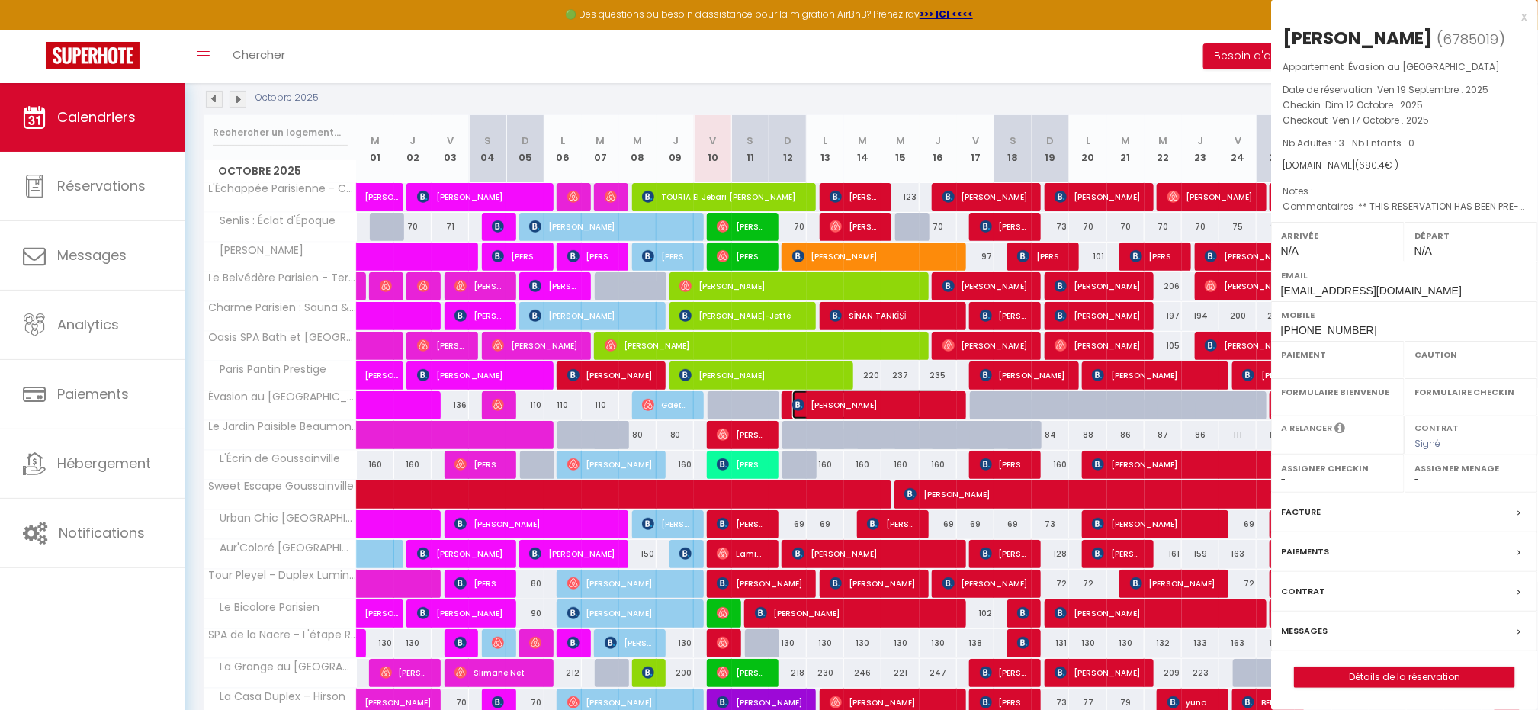
select select "OK"
select select "KO"
select select "0"
select select "1"
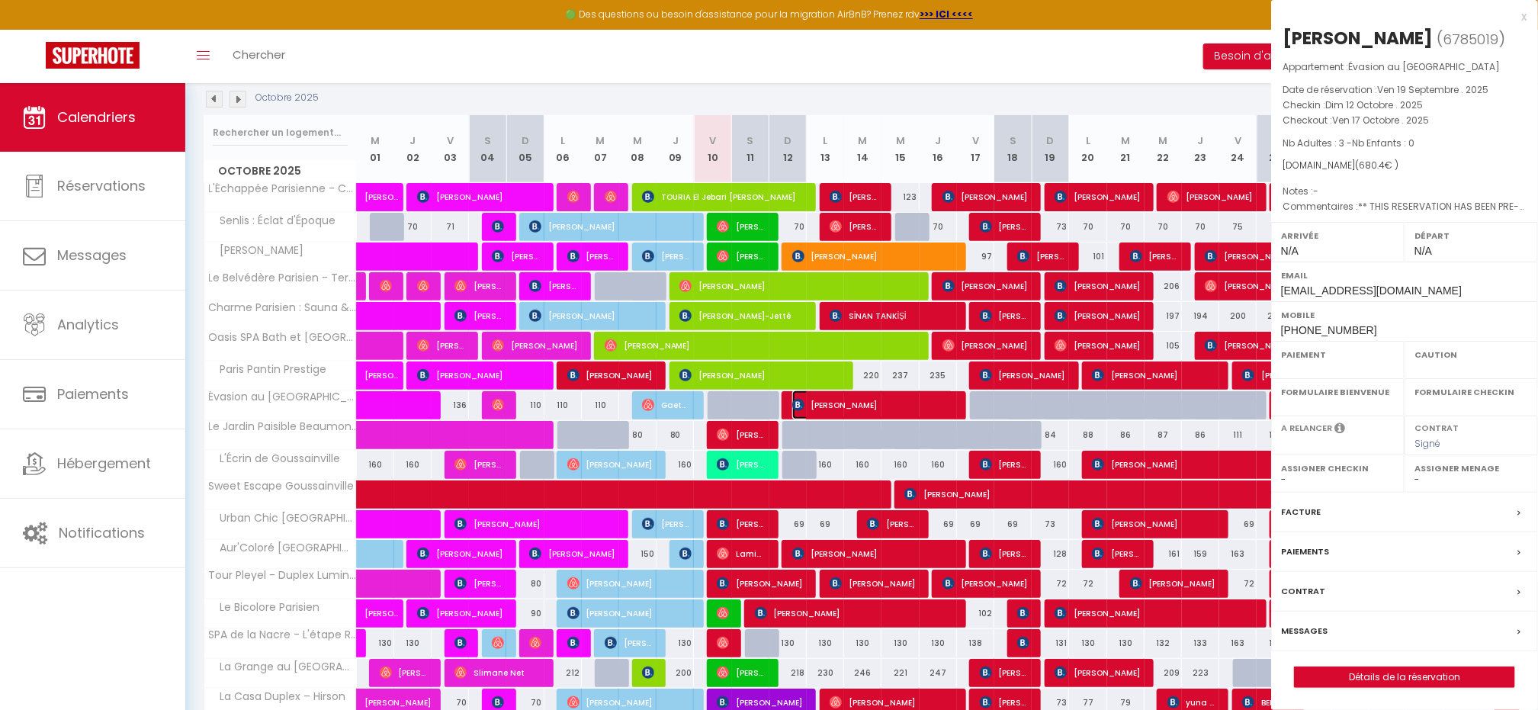
select select
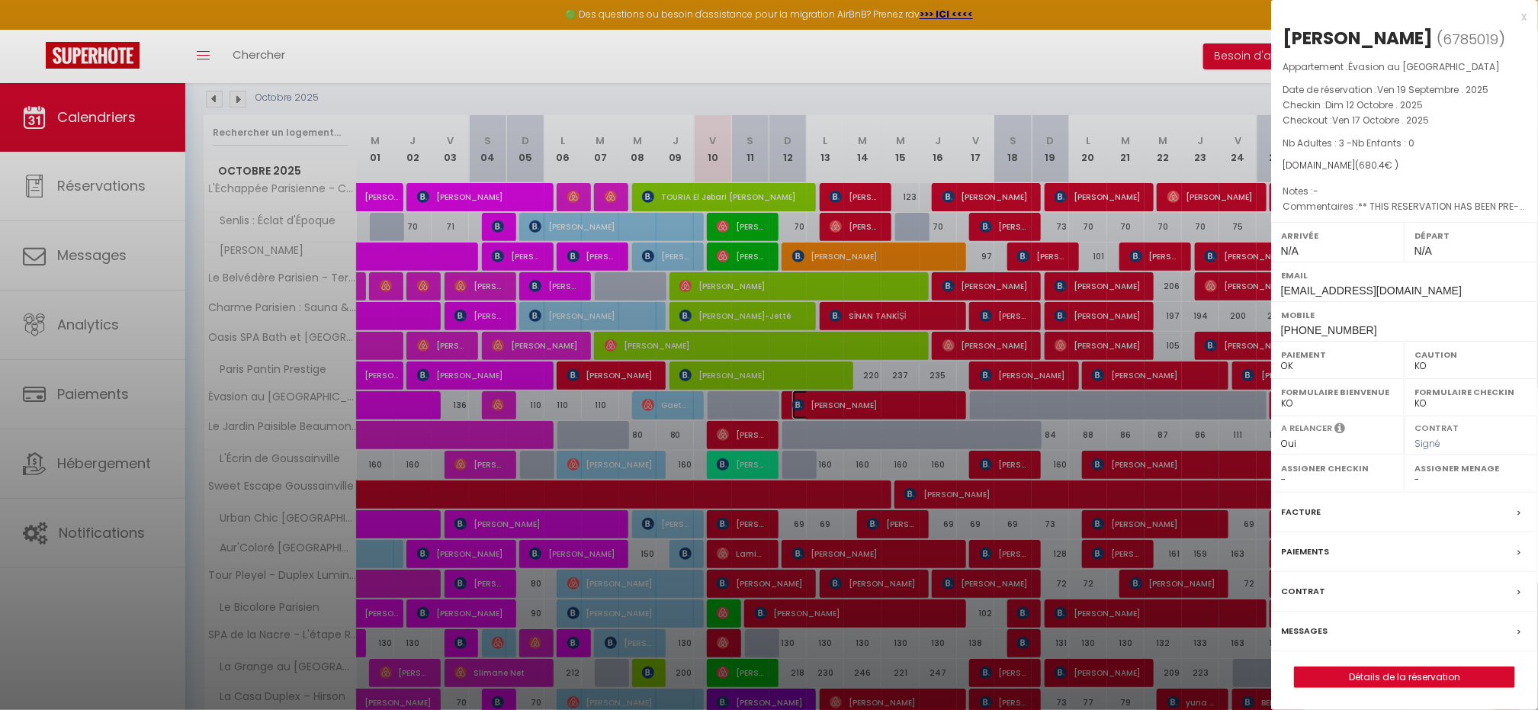
scroll to position [342, 0]
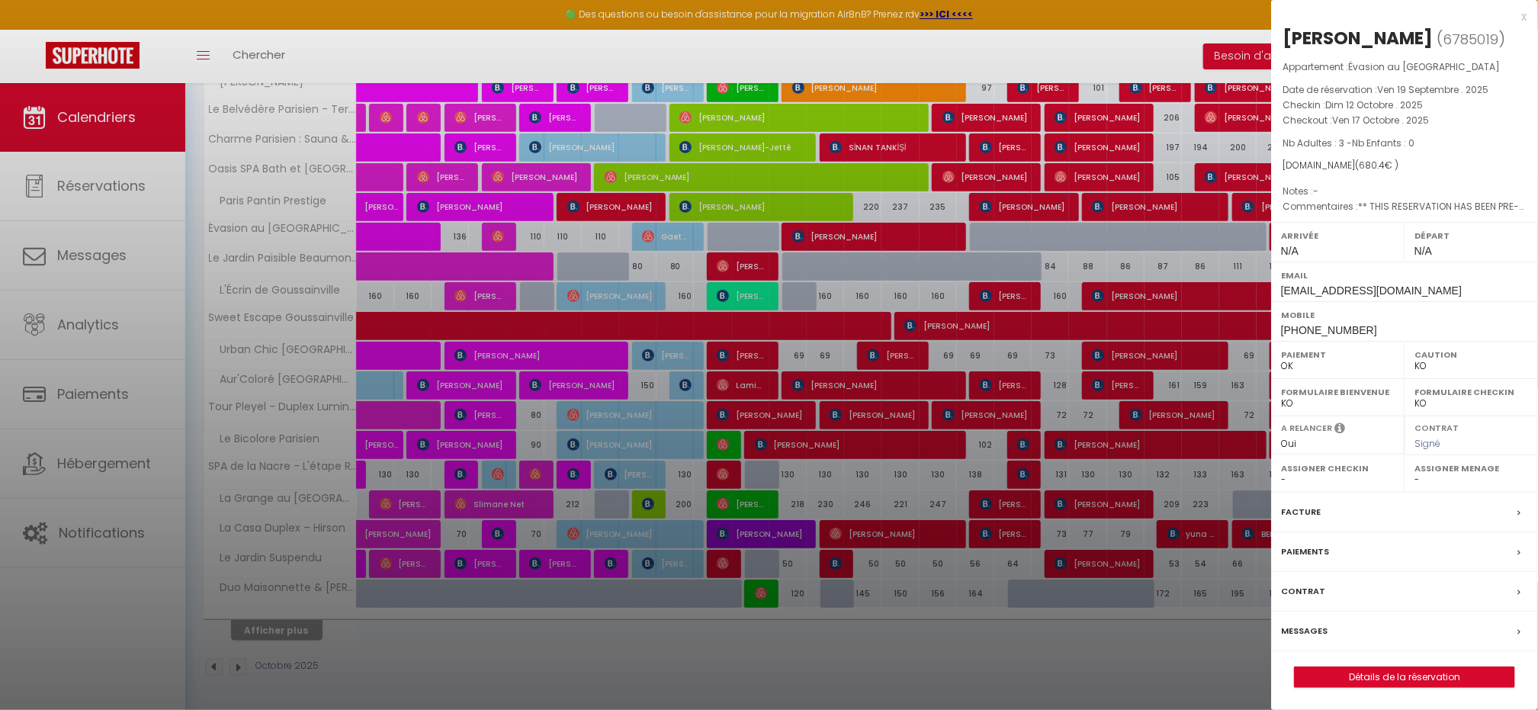
click at [1516, 16] on div "x" at bounding box center [1400, 17] width 256 height 18
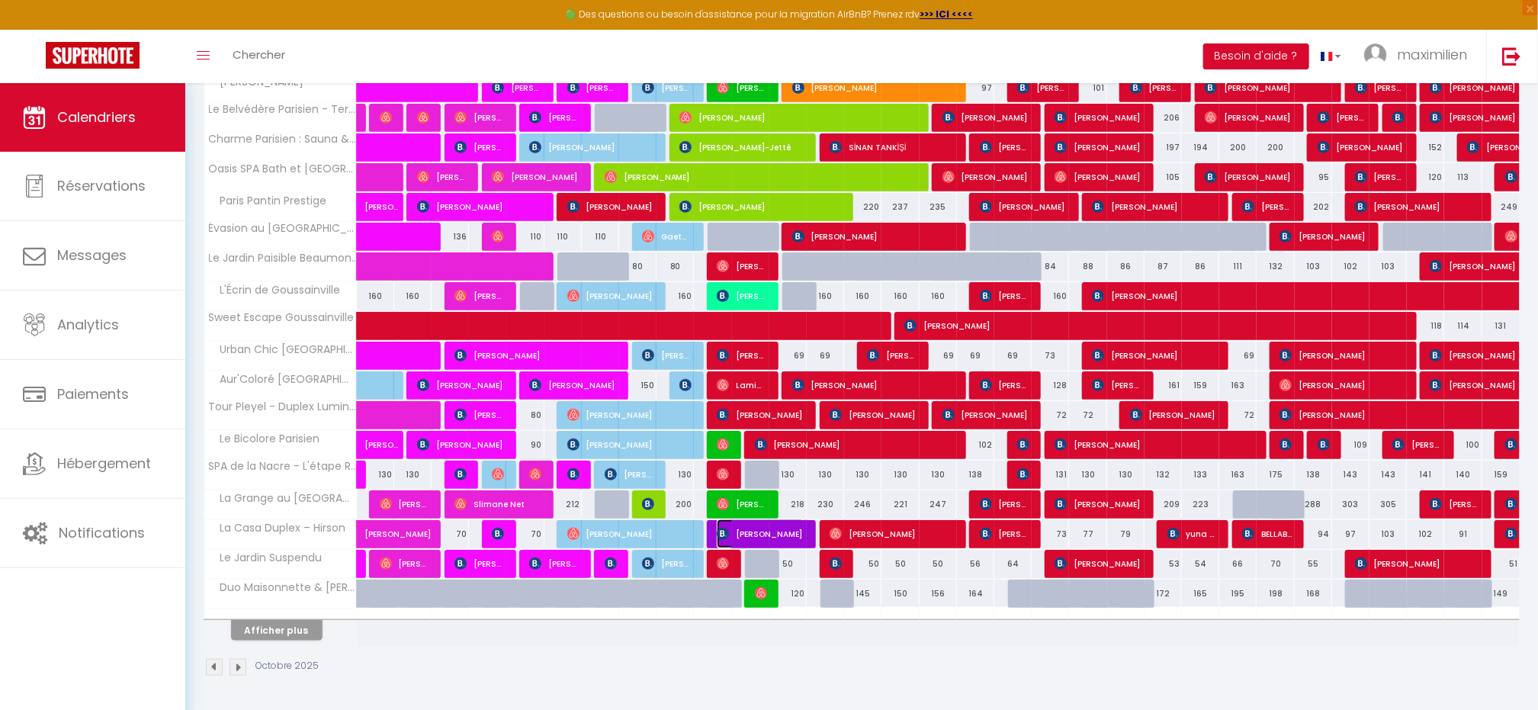
click at [783, 535] on span "[PERSON_NAME]" at bounding box center [760, 533] width 87 height 29
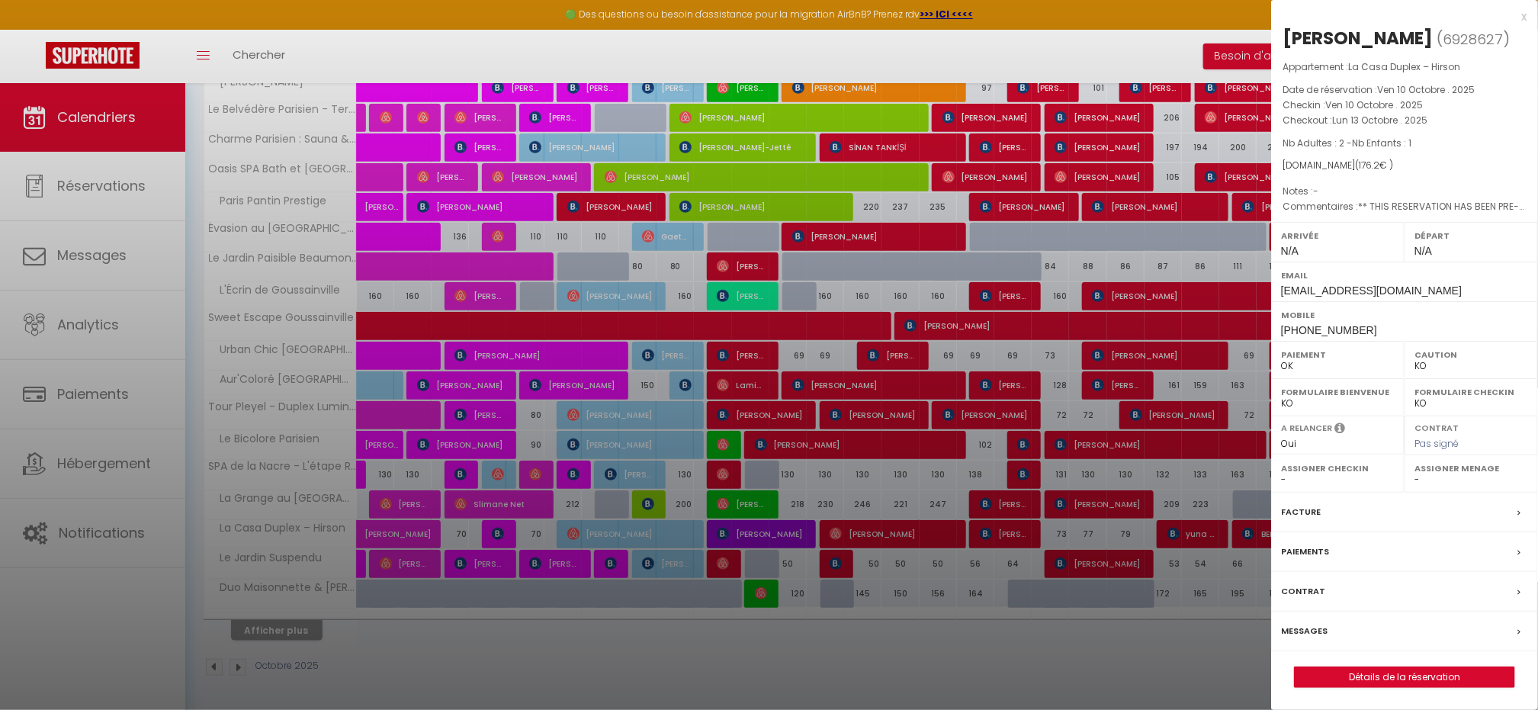
click at [1332, 554] on div "Paiements" at bounding box center [1405, 552] width 267 height 40
click at [1332, 554] on div at bounding box center [769, 355] width 1538 height 710
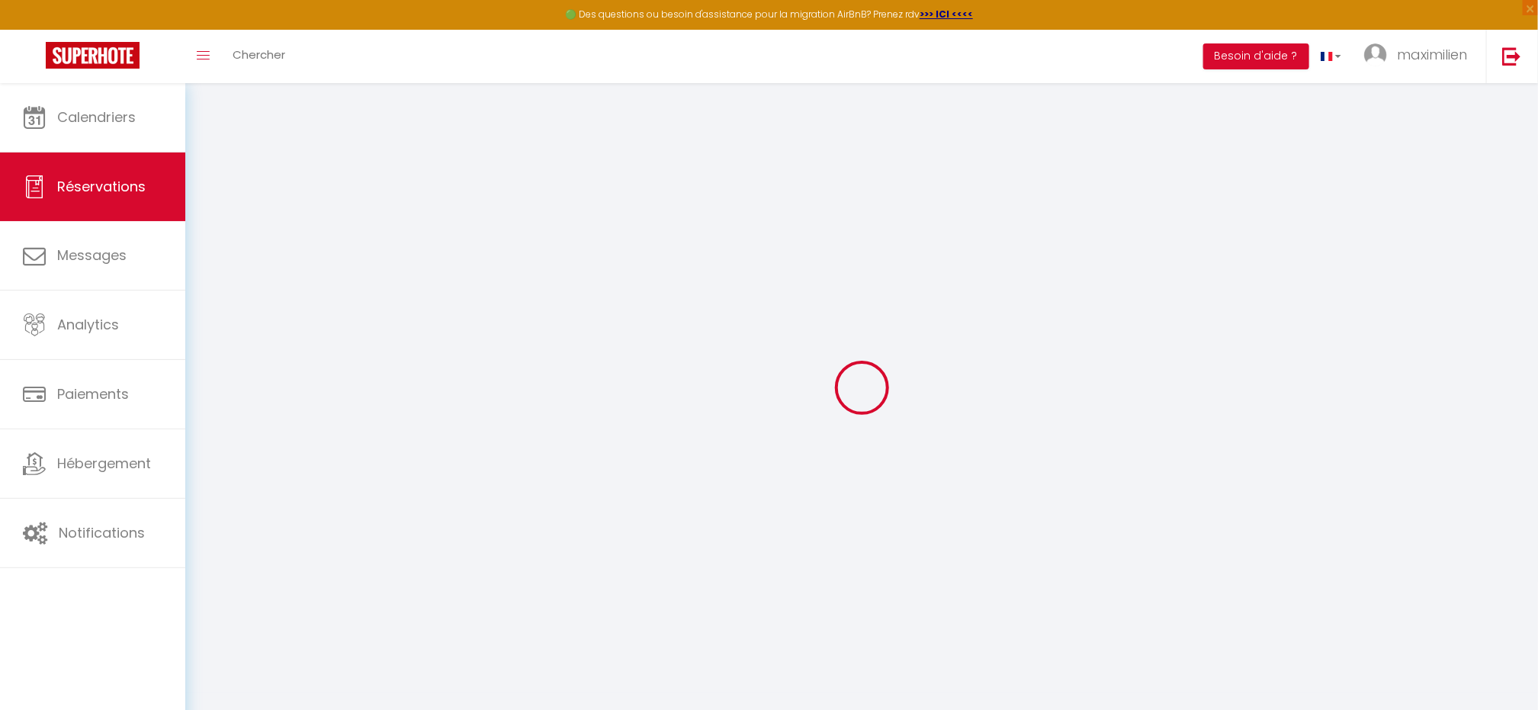
select select
checkbox input "false"
select select
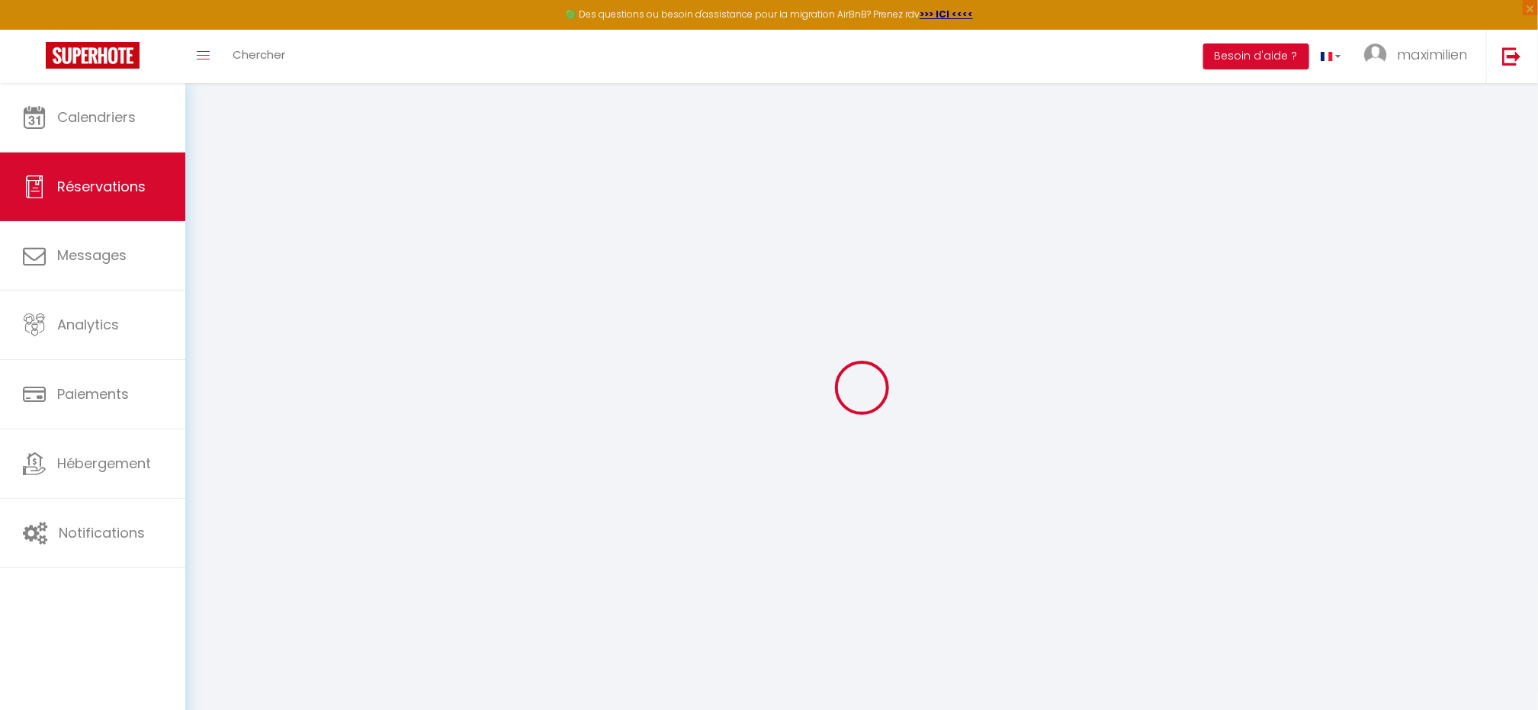
checkbox input "false"
type textarea "** THIS RESERVATION HAS BEEN PRE-PAID ** BOOKING NOTE : Payment charge is EUR 2…"
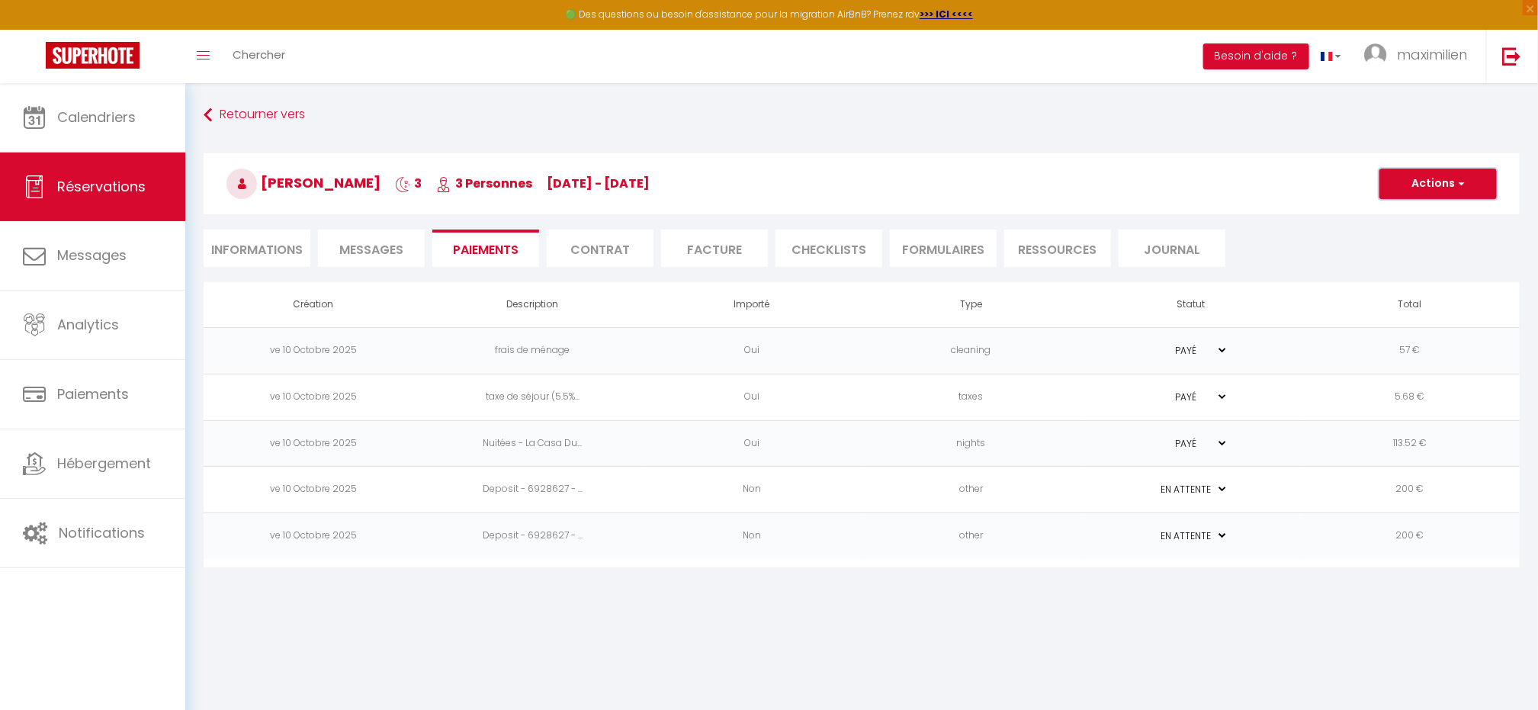
click at [1483, 185] on button "Actions" at bounding box center [1438, 184] width 117 height 31
click at [278, 194] on h3 "[PERSON_NAME] 3 3 Personnes [DATE] - [DATE]" at bounding box center [862, 183] width 1317 height 61
drag, startPoint x: 263, startPoint y: 183, endPoint x: 692, endPoint y: 189, distance: 428.7
click at [692, 189] on h3 "[PERSON_NAME] 3 3 Personnes [DATE] - [DATE]" at bounding box center [862, 183] width 1317 height 61
copy h3 "[PERSON_NAME] 3 3 Personnes [DATE] - [DATE]"
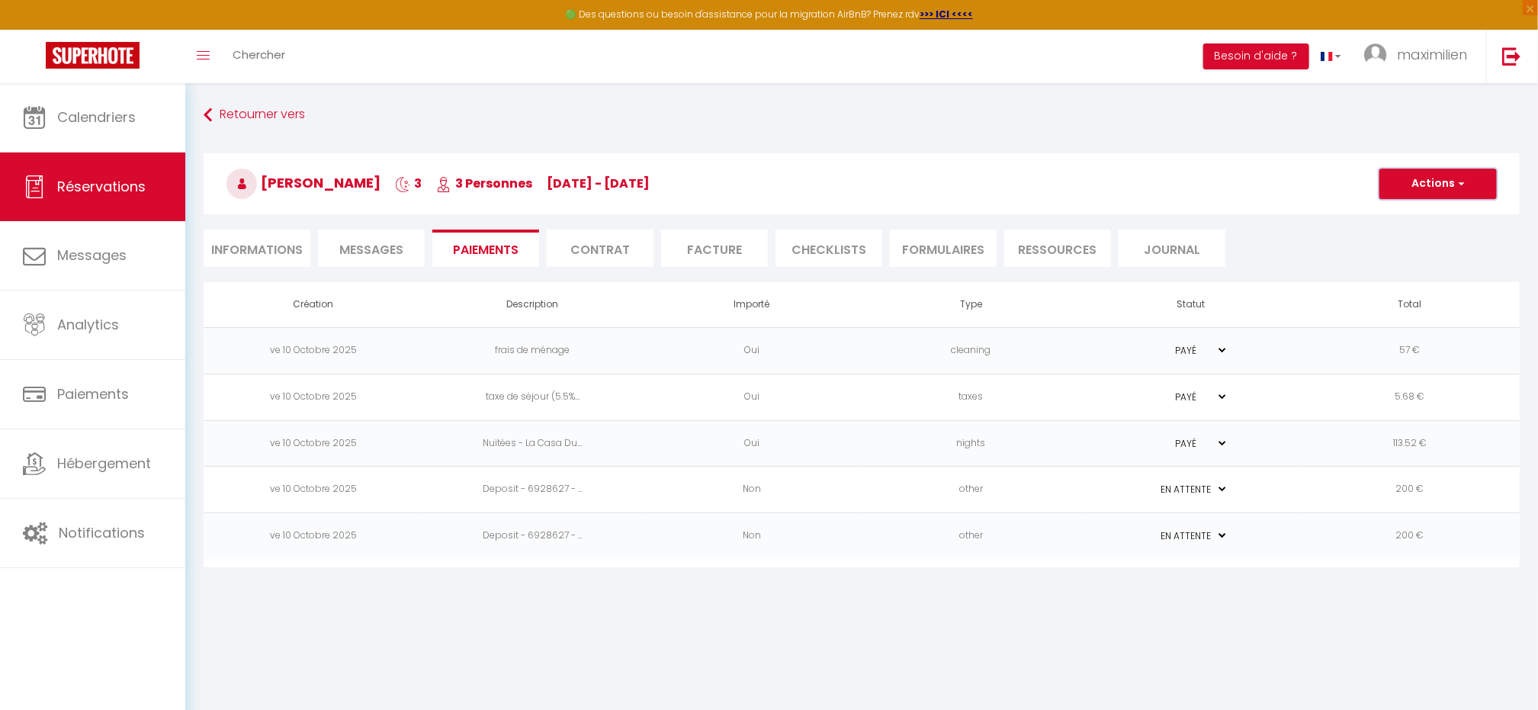
click at [1407, 182] on button "Actions" at bounding box center [1438, 184] width 117 height 31
click at [1429, 279] on link "Créer nouveau lien caution" at bounding box center [1457, 277] width 188 height 20
select select "nights"
type input "[EMAIL_ADDRESS][DOMAIN_NAME]"
select select "7989"
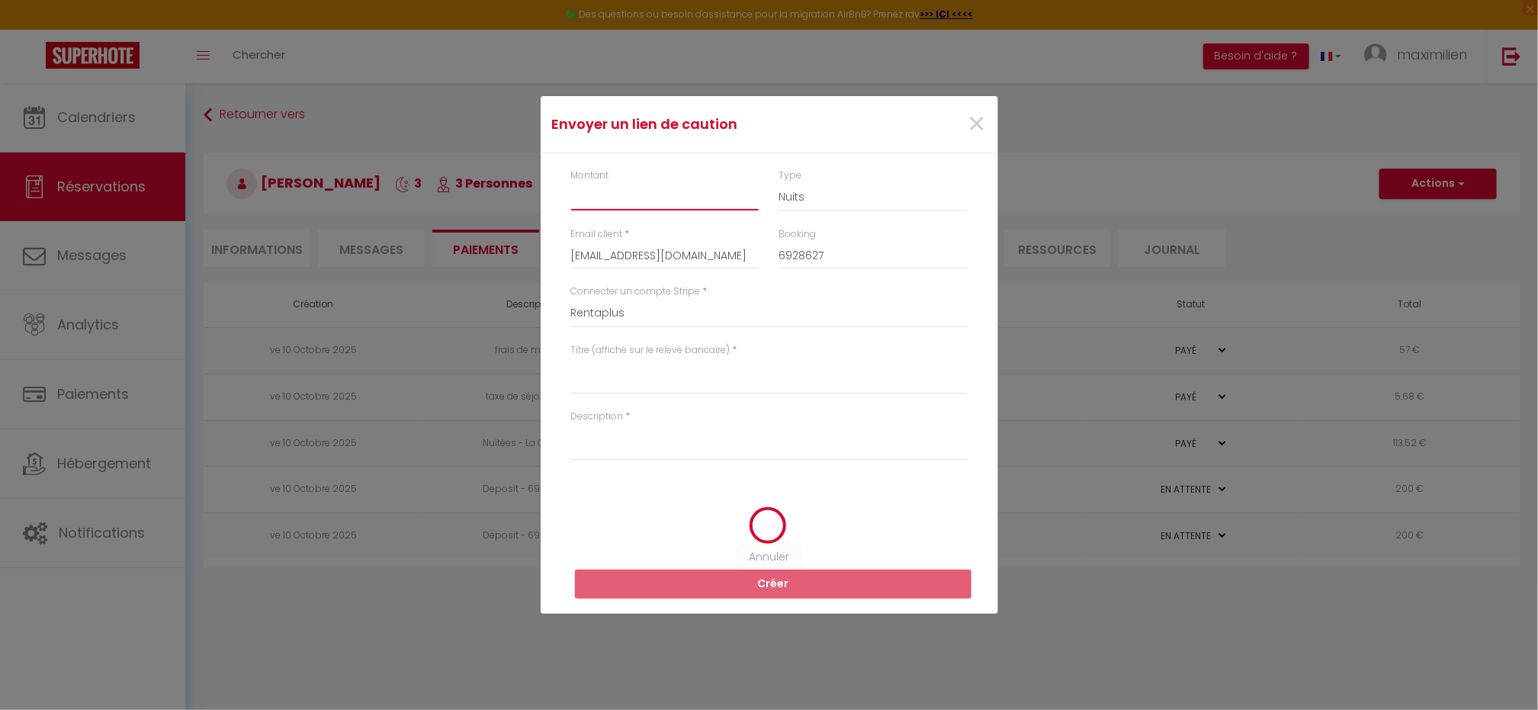
click at [664, 200] on input "Montant" at bounding box center [665, 196] width 188 height 27
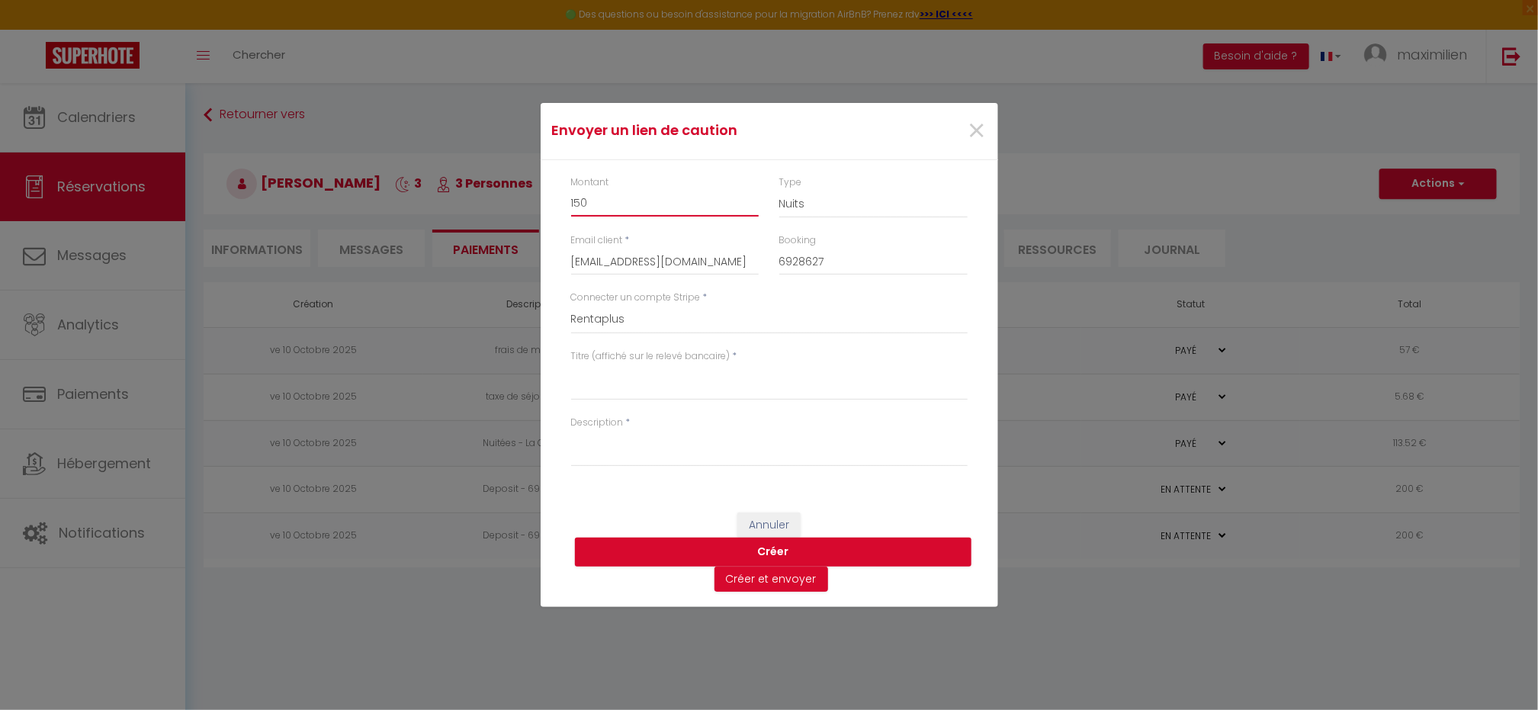
type input "150"
click at [679, 391] on textarea "Titre (affiché sur le relevé bancaire)" at bounding box center [769, 382] width 397 height 37
paste textarea "[PERSON_NAME] 3 3 Personnes [DATE] - [DATE]"
type textarea "[PERSON_NAME] 3 3 Personnes [DATE] - [DATE]"
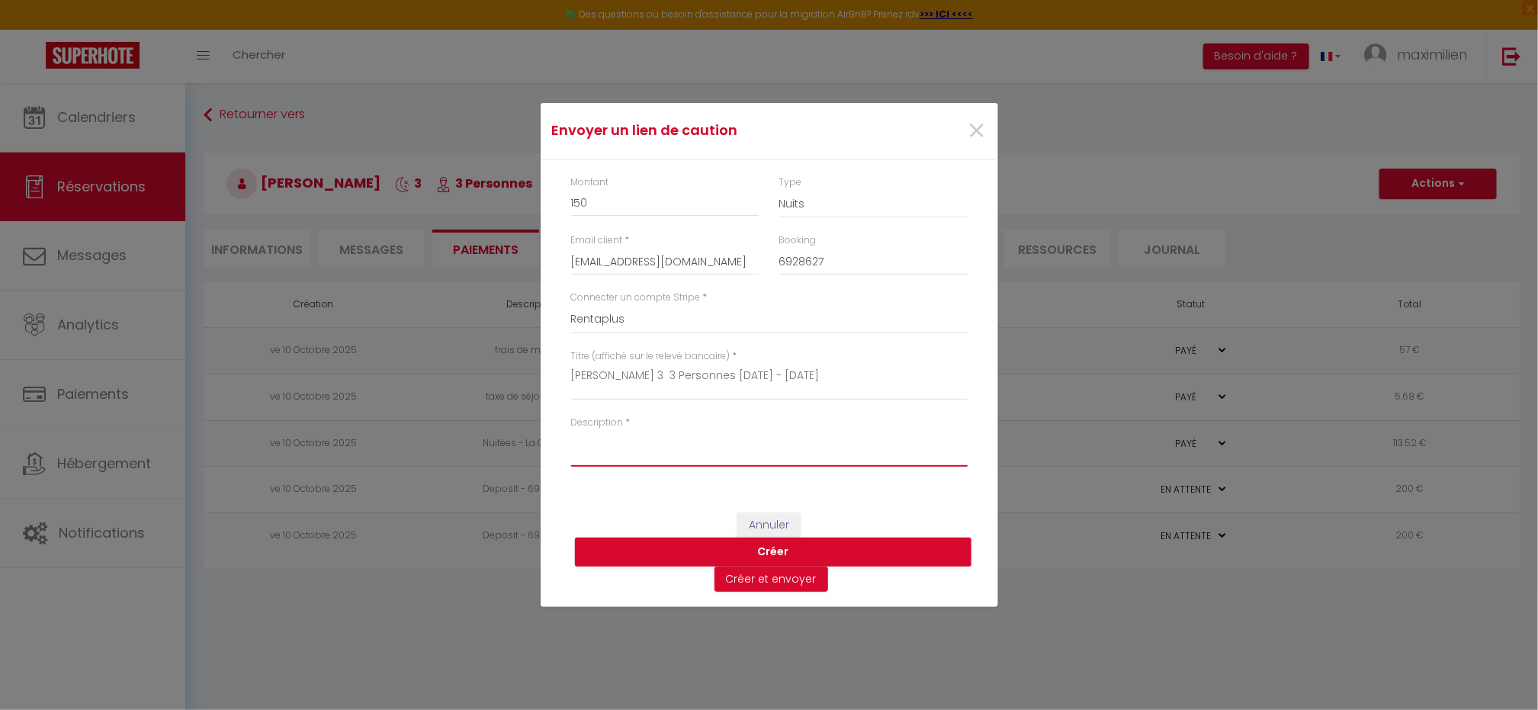
click at [667, 459] on textarea "Description" at bounding box center [769, 448] width 397 height 37
paste textarea "[PERSON_NAME] 3 3 Personnes [DATE] - [DATE]"
type textarea "[PERSON_NAME] 3 3 Personnes [DATE] - [DATE]"
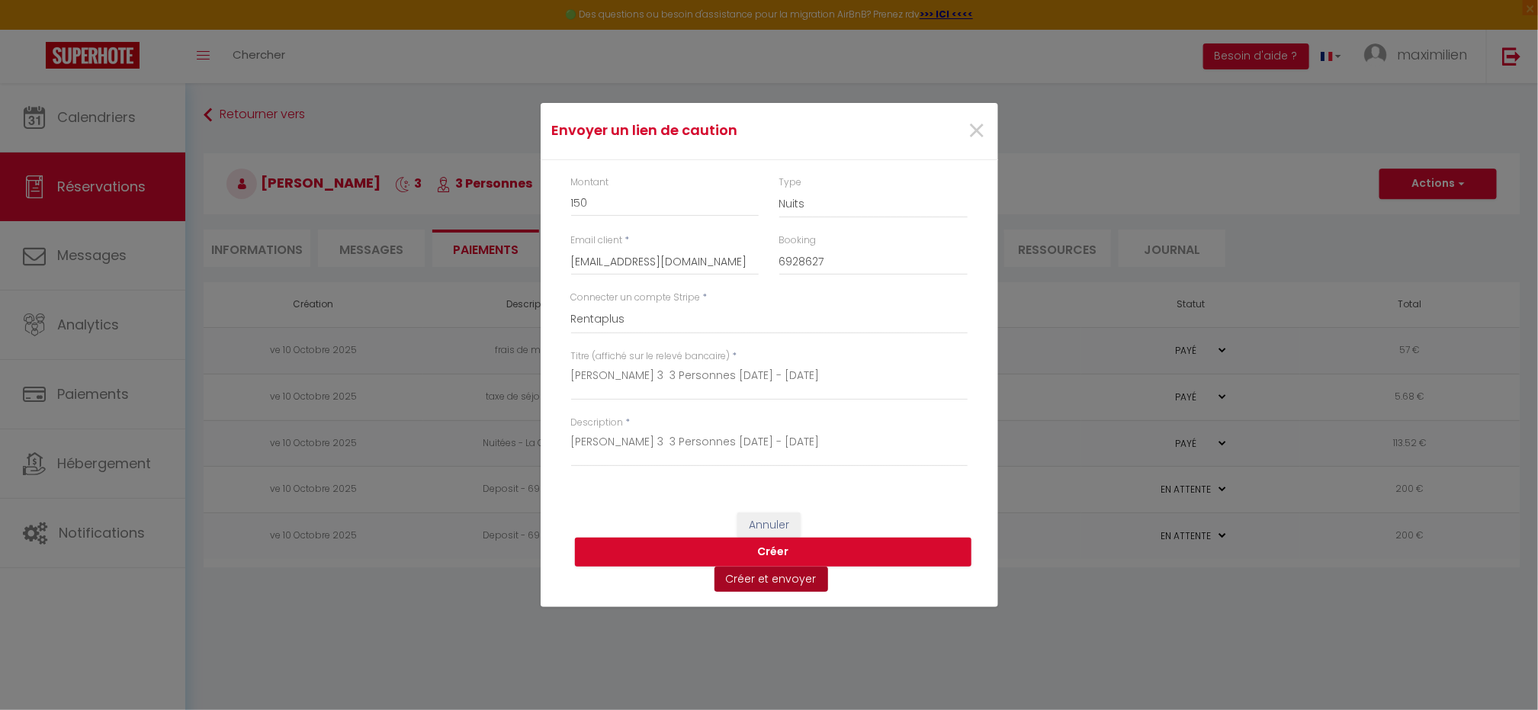
click at [795, 585] on button "Créer et envoyer" at bounding box center [772, 580] width 114 height 26
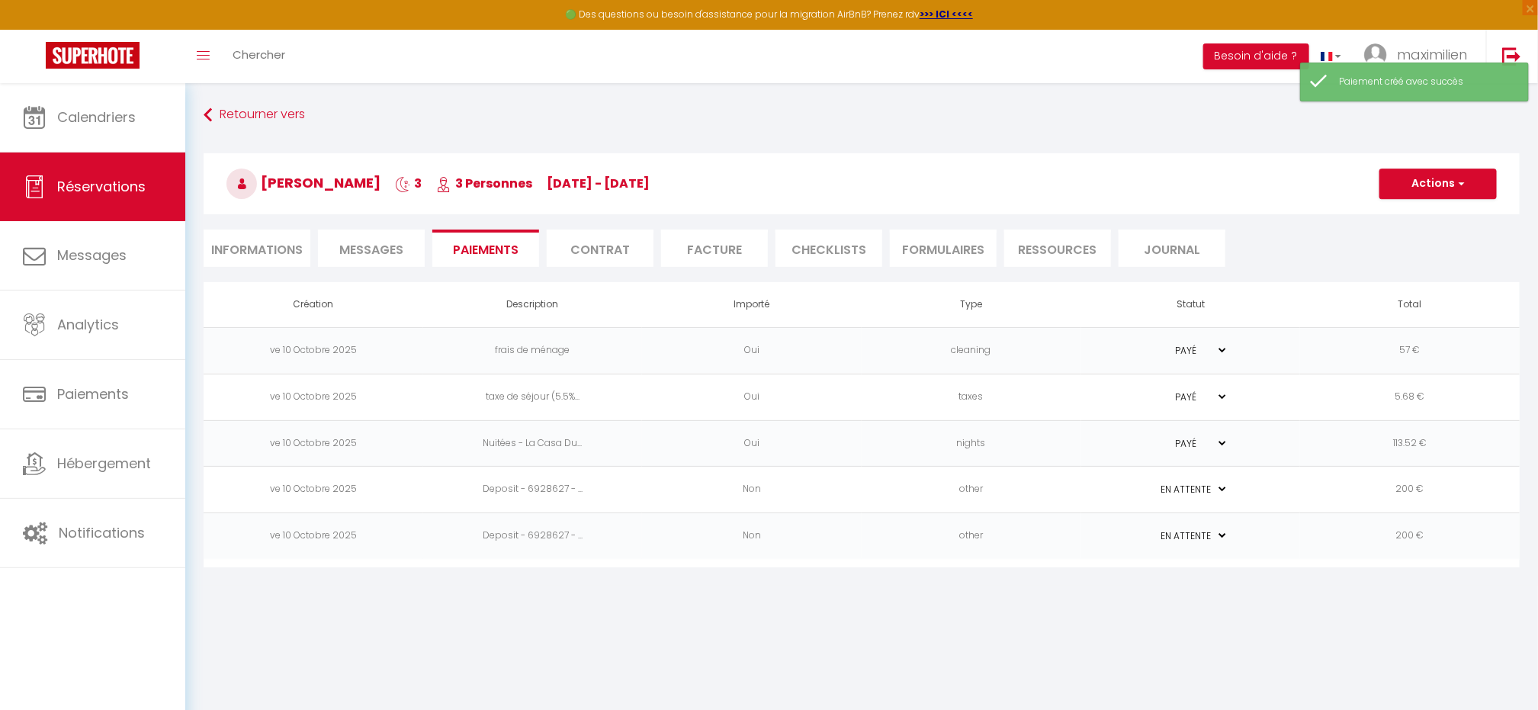
select select "fr"
type input "[EMAIL_ADDRESS][DOMAIN_NAME]"
type input "Demande de dépôt"
type textarea "Bonjour, Nous vous invitons à cliquer sur le lien ci-dessous pour effectuer le …"
select select "0"
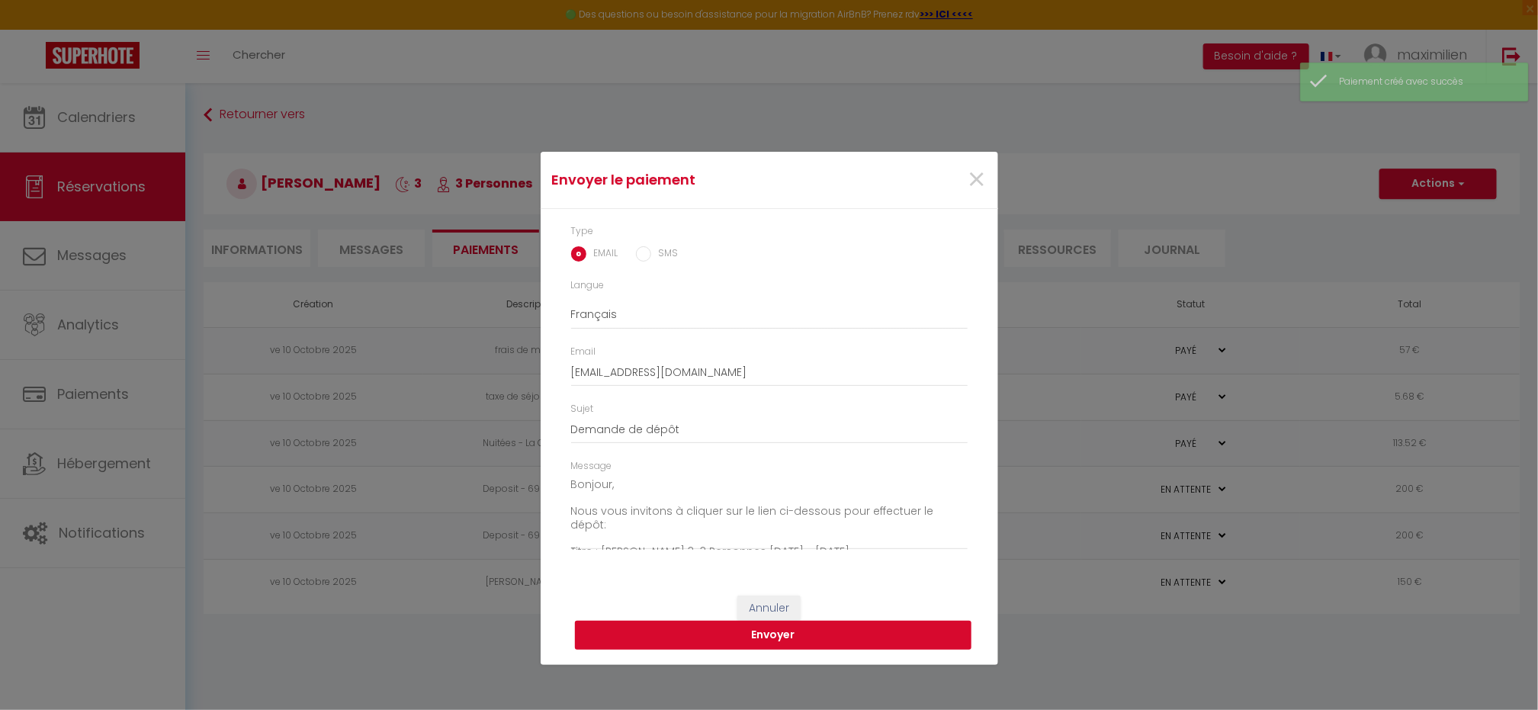
click at [853, 644] on button "Envoyer" at bounding box center [773, 635] width 397 height 29
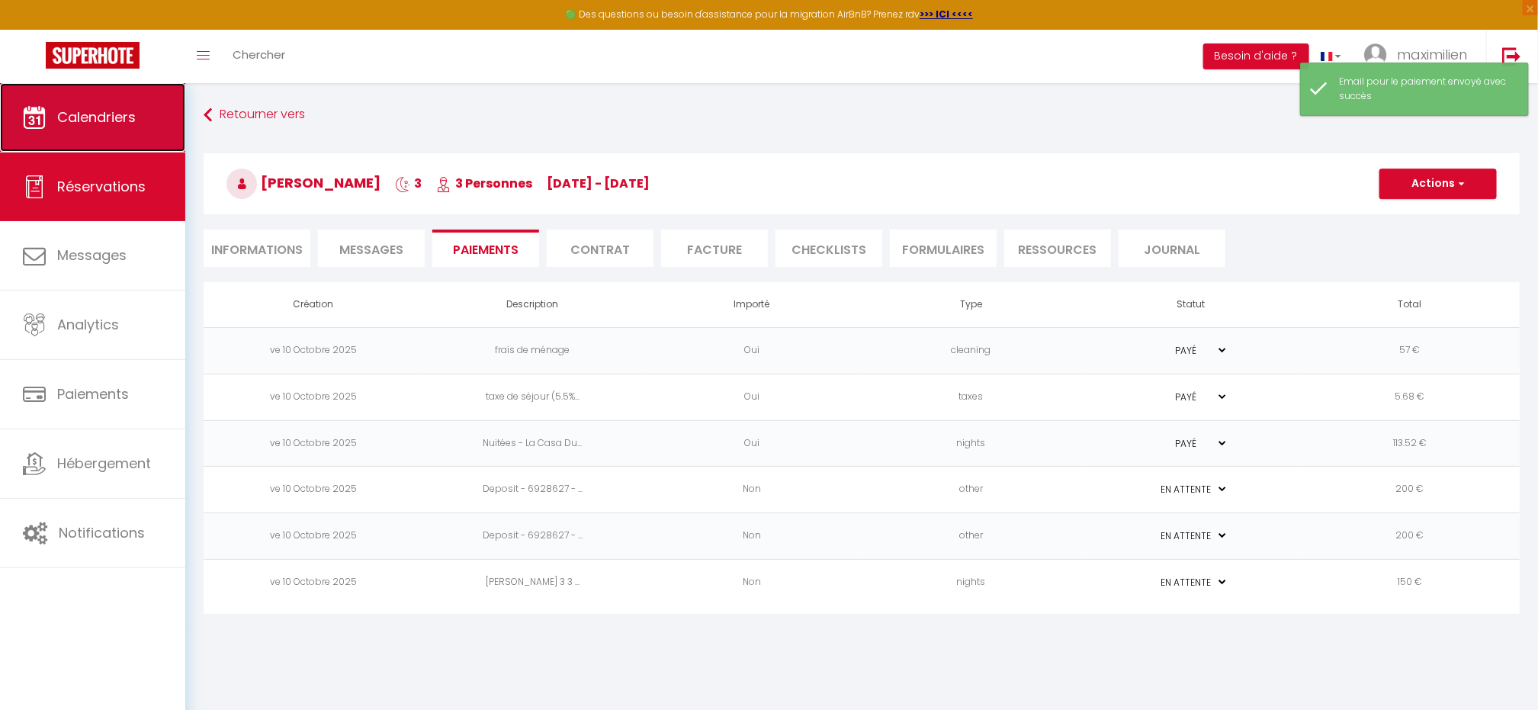
click at [166, 146] on link "Calendriers" at bounding box center [92, 117] width 185 height 69
